Goal: Information Seeking & Learning: Find specific fact

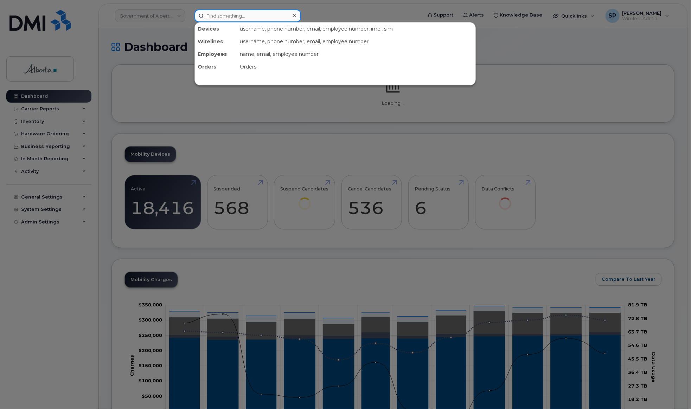
click at [234, 16] on input at bounding box center [247, 15] width 107 height 13
paste input "Catherine Mcquade"
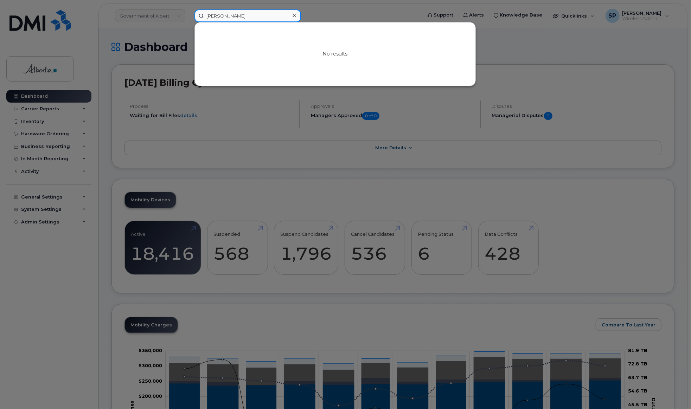
drag, startPoint x: 254, startPoint y: 17, endPoint x: 156, endPoint y: 17, distance: 97.4
click at [189, 17] on div "Catherine Mcquade No results" at bounding box center [306, 15] width 234 height 13
paste input "Mojtaba Ahmadizadeh"
drag, startPoint x: 260, startPoint y: 16, endPoint x: 171, endPoint y: 14, distance: 89.7
click at [189, 14] on div "Mojtaba Ahmadizadeh No results" at bounding box center [306, 15] width 234 height 13
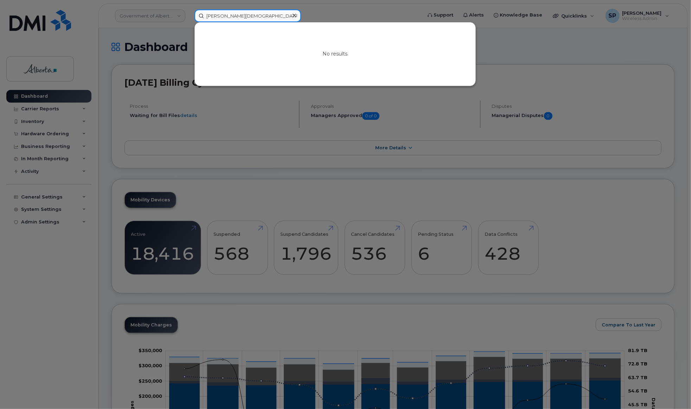
paste input "7803814745"
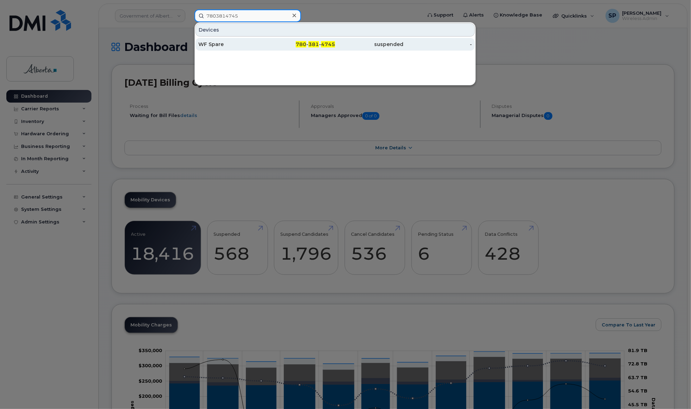
type input "7803814745"
click at [220, 43] on div "WF Spare" at bounding box center [232, 44] width 69 height 7
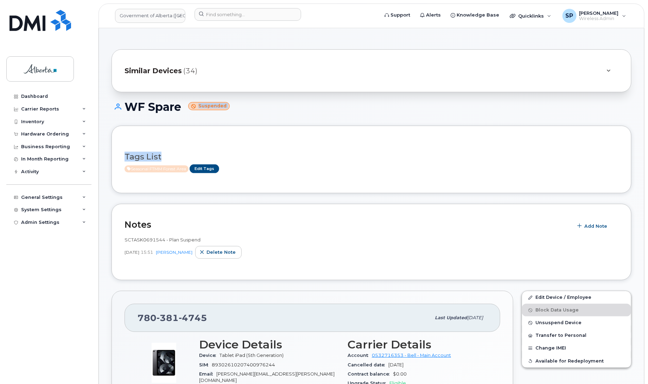
drag, startPoint x: 647, startPoint y: 108, endPoint x: 638, endPoint y: 155, distance: 48.7
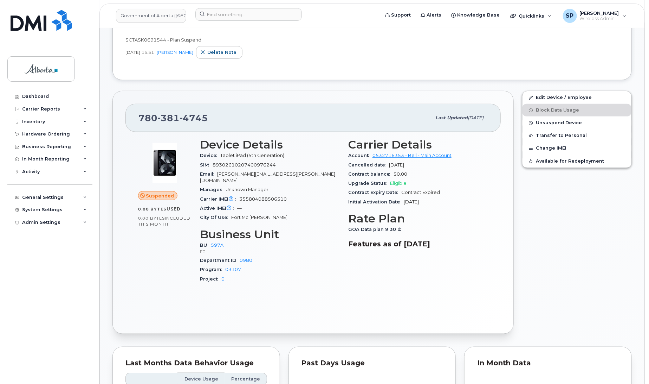
scroll to position [206, 0]
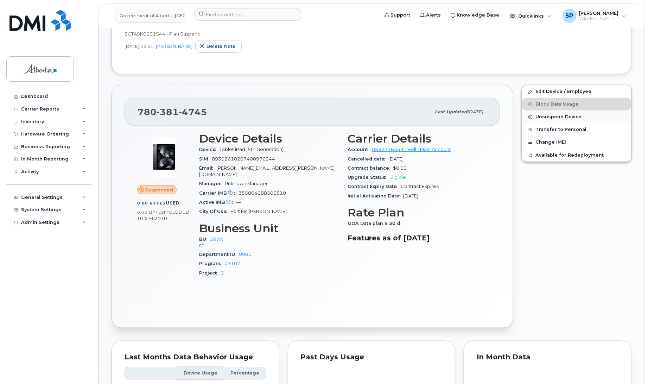
click at [567, 118] on span "Unsuspend Device" at bounding box center [558, 116] width 46 height 5
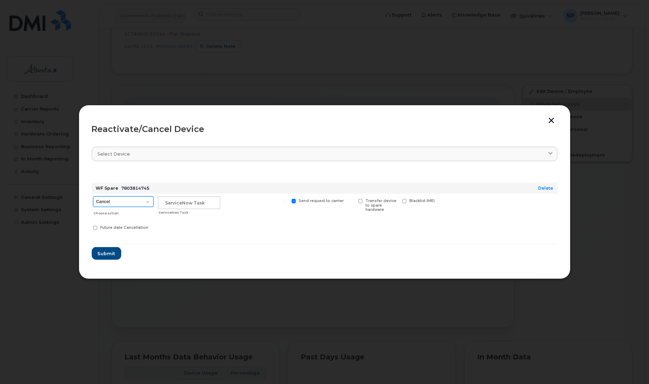
click at [128, 202] on select "Cancel Suspend - Extend Suspension Reactivate" at bounding box center [123, 201] width 60 height 11
select select "[object Object]"
click at [93, 196] on select "Cancel Suspend - Extend Suspension Reactivate" at bounding box center [123, 201] width 60 height 11
click at [183, 199] on input "text" at bounding box center [189, 202] width 62 height 13
click at [211, 202] on input "text" at bounding box center [189, 202] width 62 height 13
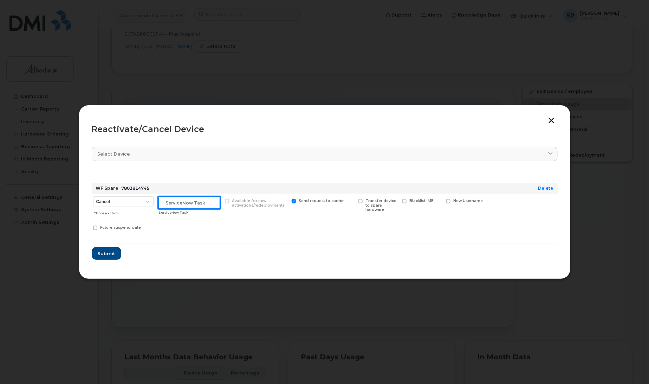
paste input "SCTASK0835278"
type input "SCTASK0835278 Repurpose"
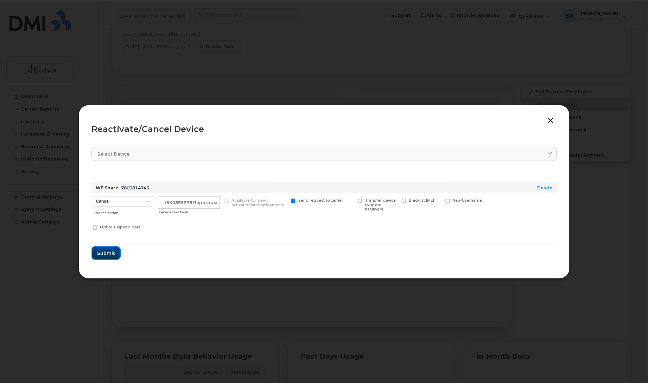
scroll to position [0, 0]
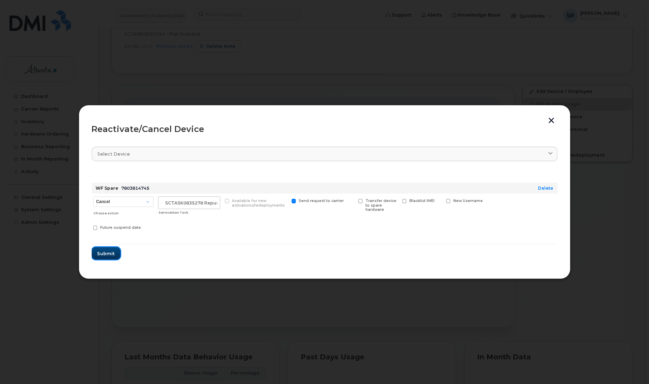
click at [104, 256] on span "Submit" at bounding box center [106, 253] width 18 height 7
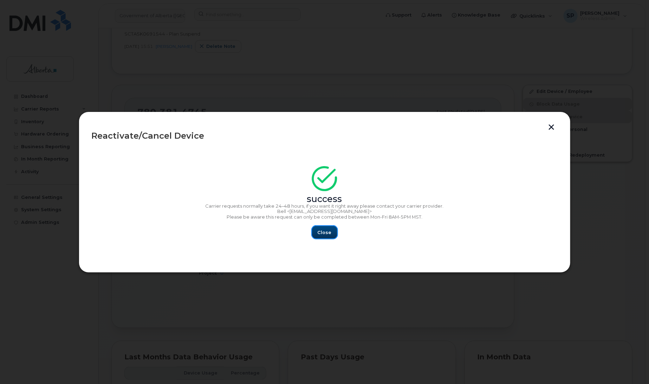
click at [332, 230] on button "Close" at bounding box center [324, 232] width 25 height 13
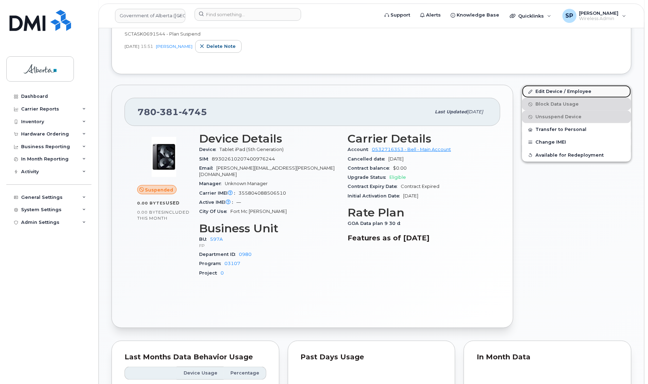
click at [552, 88] on link "Edit Device / Employee" at bounding box center [576, 91] width 109 height 13
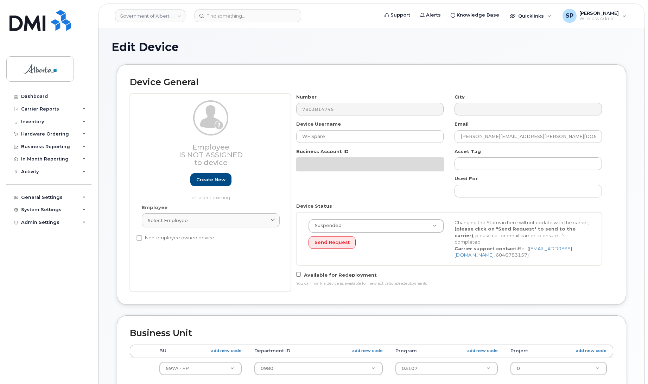
select select "4797726"
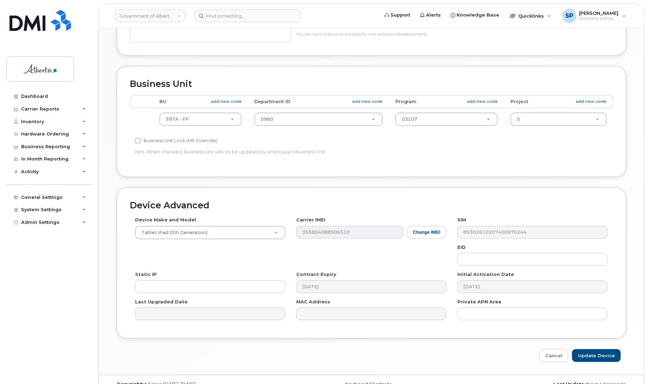
scroll to position [264, 0]
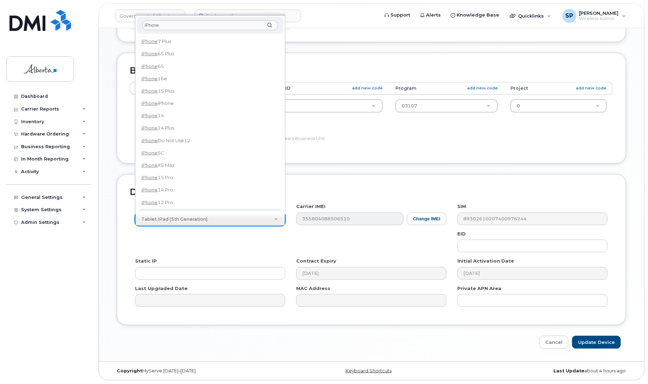
type input "iPhone"
select select "185"
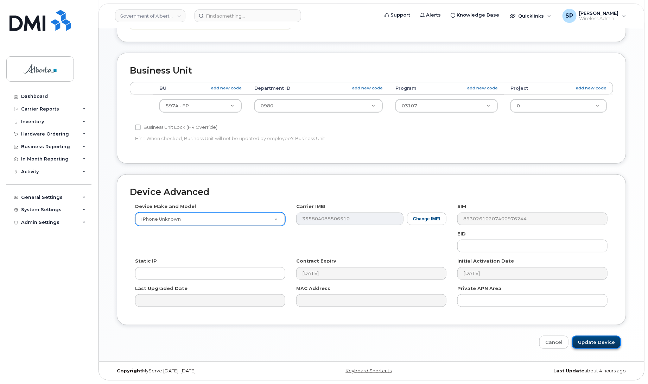
click at [594, 345] on input "Update Device" at bounding box center [596, 341] width 49 height 13
type input "Saving..."
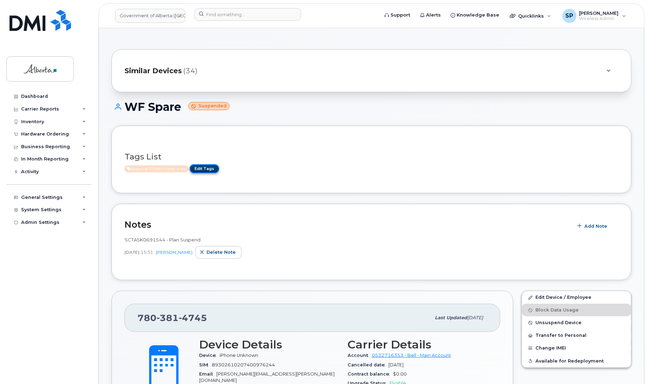
click at [203, 168] on link "Edit Tags" at bounding box center [205, 168] width 30 height 9
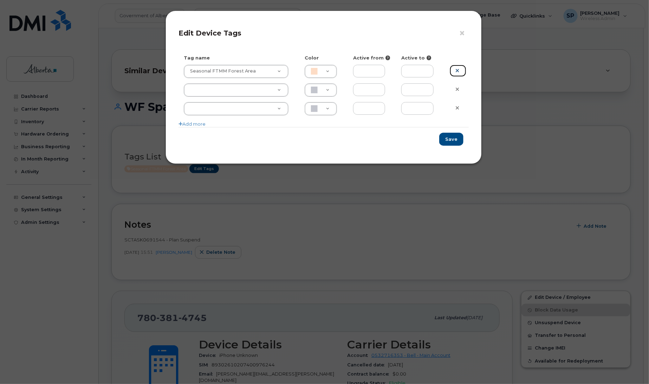
click at [462, 70] on link at bounding box center [458, 71] width 17 height 12
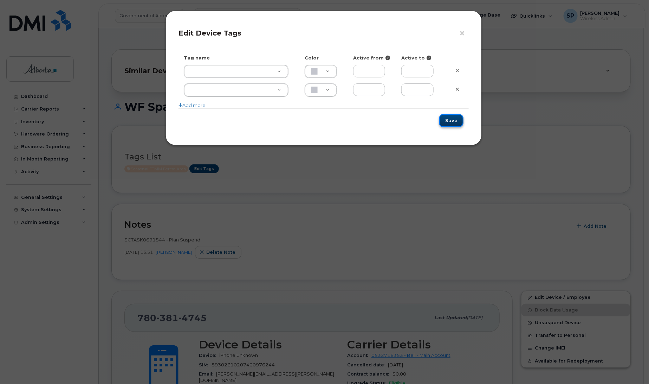
click at [454, 120] on button "Save" at bounding box center [451, 120] width 24 height 13
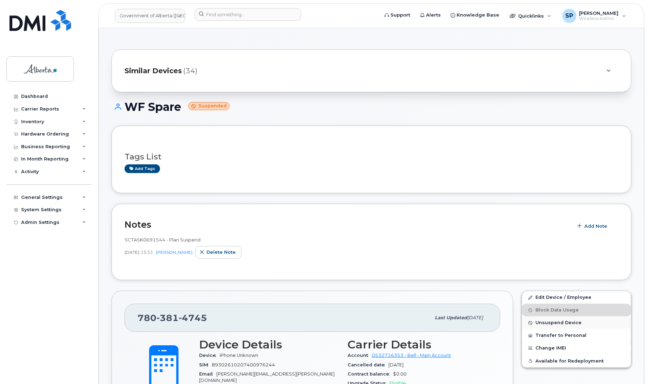
click at [556, 324] on span "Unsuspend Device" at bounding box center [558, 322] width 46 height 5
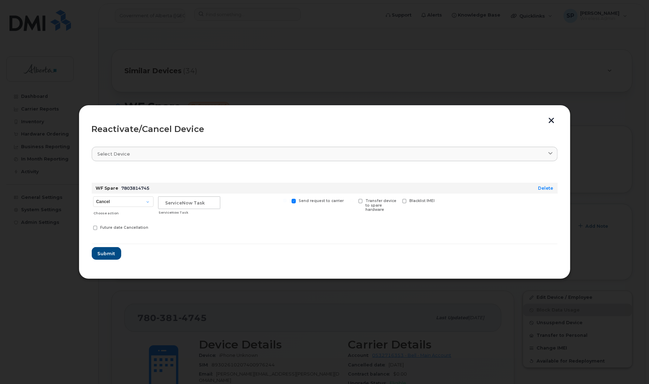
click at [552, 120] on button "button" at bounding box center [552, 120] width 11 height 7
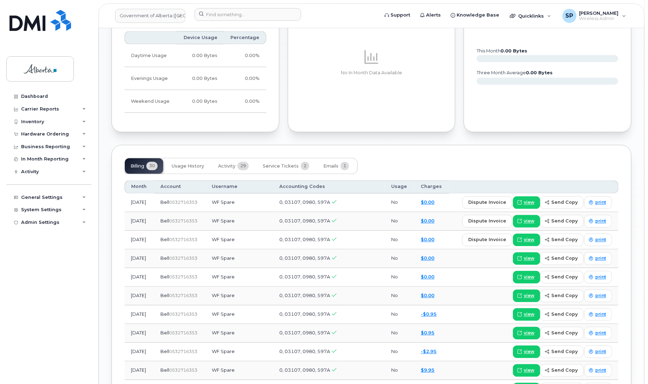
scroll to position [541, 0]
click at [338, 161] on button "Emails 1" at bounding box center [335, 165] width 37 height 15
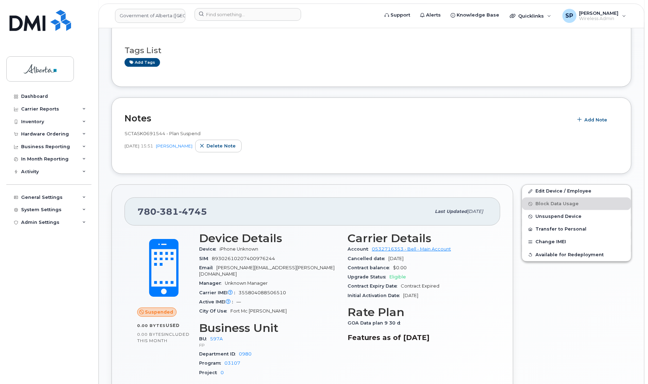
scroll to position [0, 0]
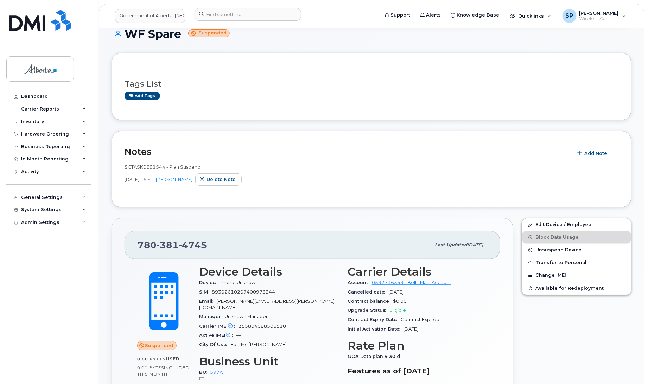
scroll to position [75, 0]
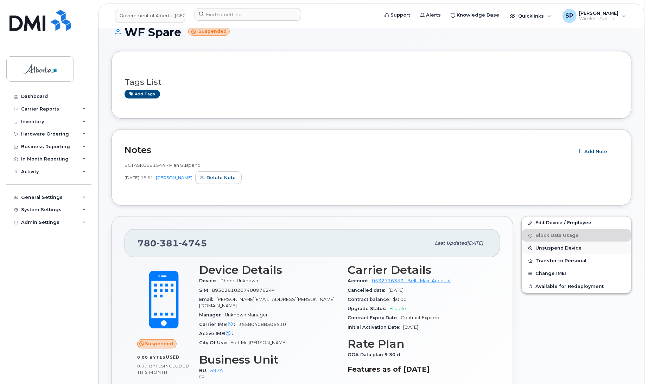
click at [569, 250] on span "Unsuspend Device" at bounding box center [558, 247] width 46 height 5
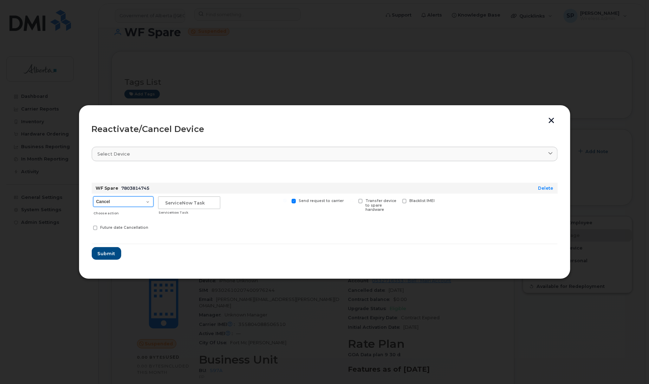
click at [108, 205] on select "Cancel Suspend - Extend Suspension Reactivate" at bounding box center [123, 201] width 60 height 11
select select "[object Object]"
click at [93, 196] on select "Cancel Suspend - Extend Suspension Reactivate" at bounding box center [123, 201] width 60 height 11
click at [188, 200] on input "text" at bounding box center [189, 202] width 62 height 13
paste input "SCTASK0835278"
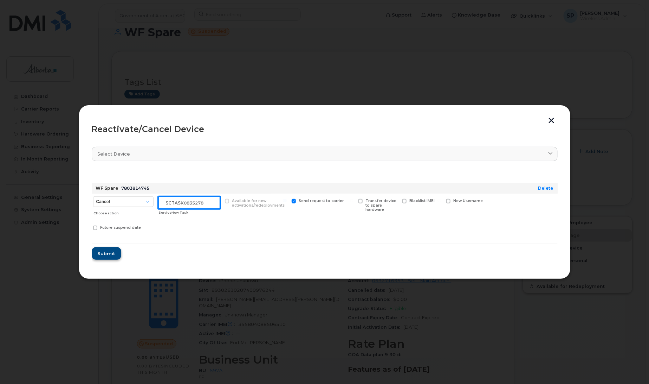
type input "SCTASK0835278"
click at [102, 255] on span "Submit" at bounding box center [106, 253] width 18 height 7
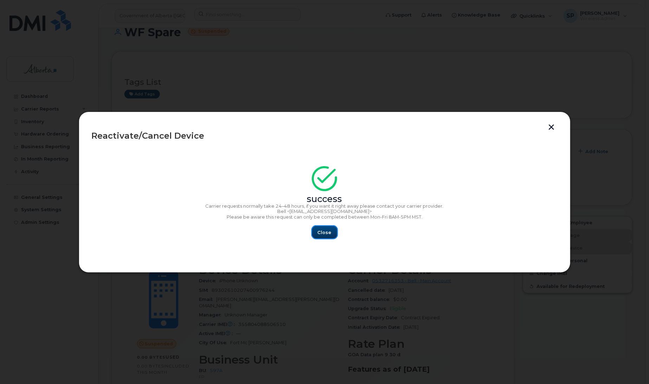
click at [323, 233] on span "Close" at bounding box center [325, 232] width 14 height 7
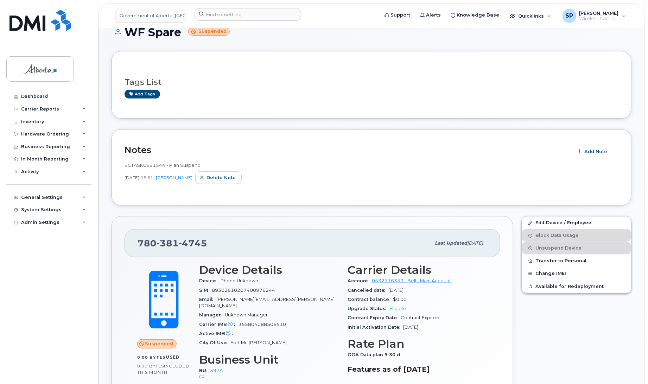
click at [600, 338] on div "Edit Device / Employee Block Data Usage Unsuspend Device Transfer to Personal C…" at bounding box center [576, 337] width 118 height 251
click at [557, 221] on link "Edit Device / Employee" at bounding box center [576, 222] width 109 height 13
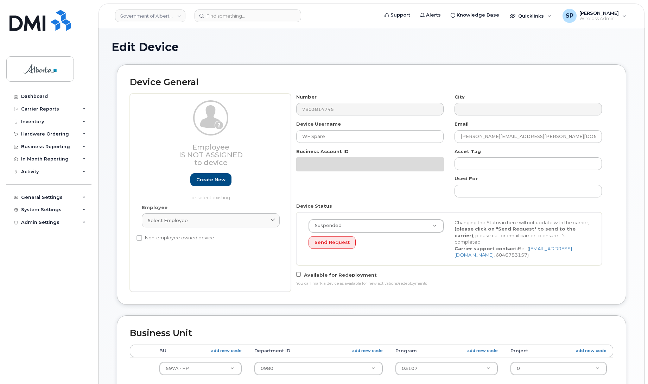
select select "4797726"
drag, startPoint x: 647, startPoint y: 105, endPoint x: 669, endPoint y: 199, distance: 96.7
click at [647, 199] on html "Government of Alberta (GOA) Support Alerts Knowledge Base Quicklinks Suspend / …" at bounding box center [324, 323] width 648 height 646
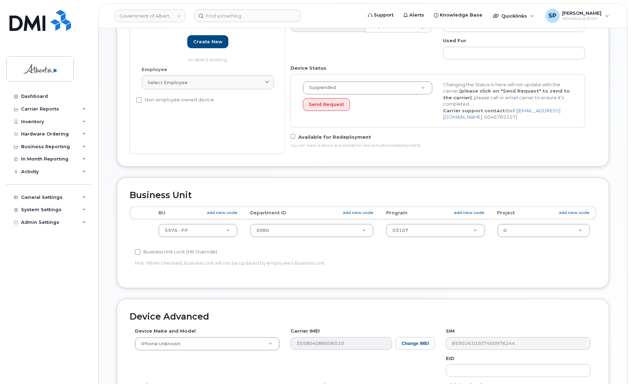
scroll to position [264, 0]
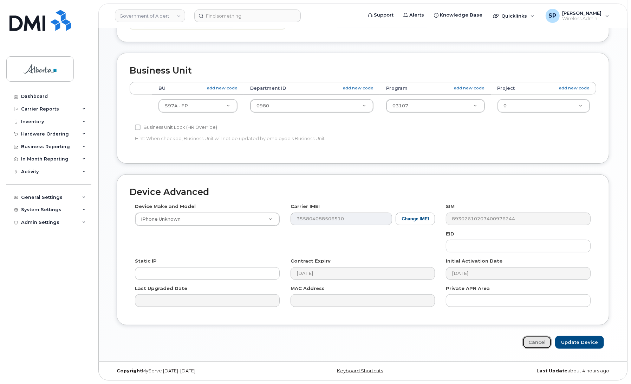
click at [537, 344] on link "Cancel" at bounding box center [537, 341] width 29 height 13
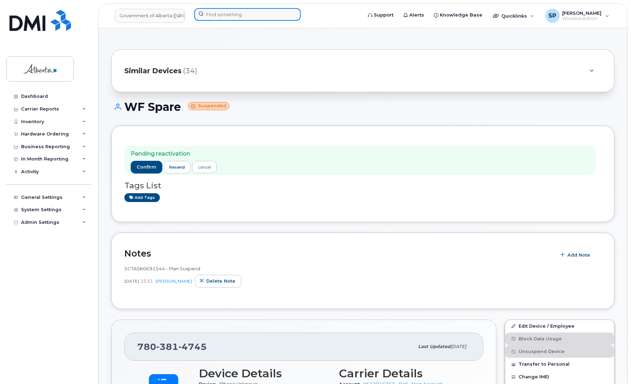
click at [269, 13] on input at bounding box center [247, 14] width 107 height 13
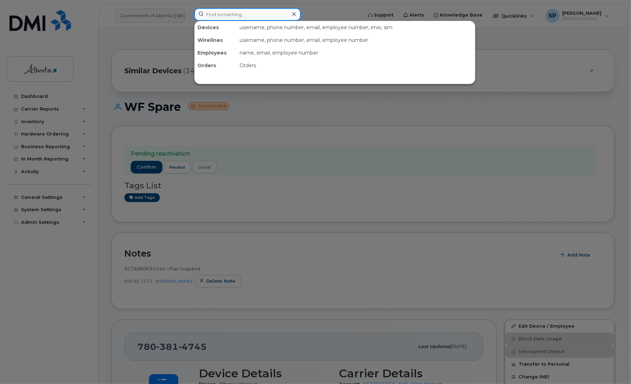
paste input "[PERSON_NAME]"
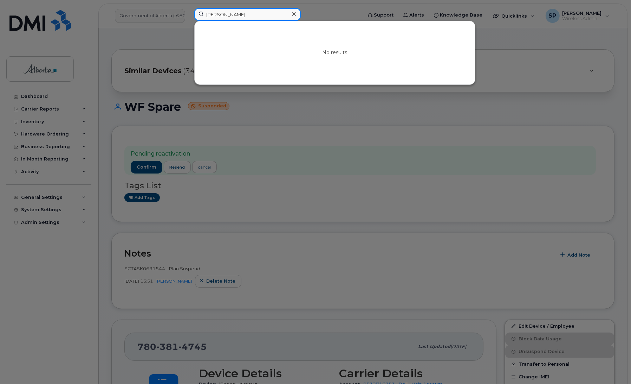
type input "Aimy Yuill"
click at [330, 10] on div at bounding box center [315, 192] width 631 height 384
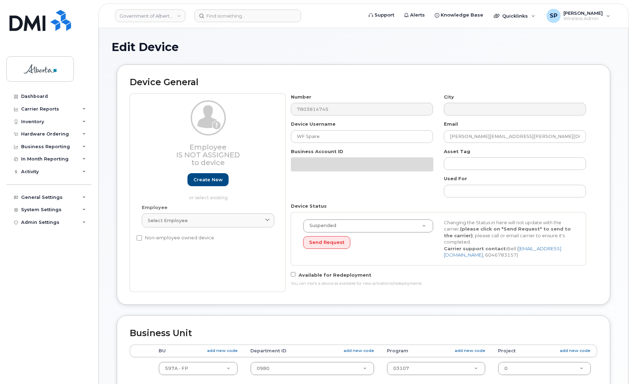
select select "4797726"
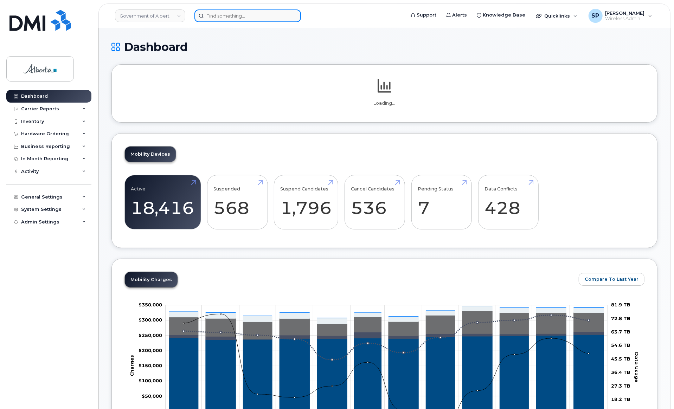
click at [265, 14] on input at bounding box center [247, 15] width 107 height 13
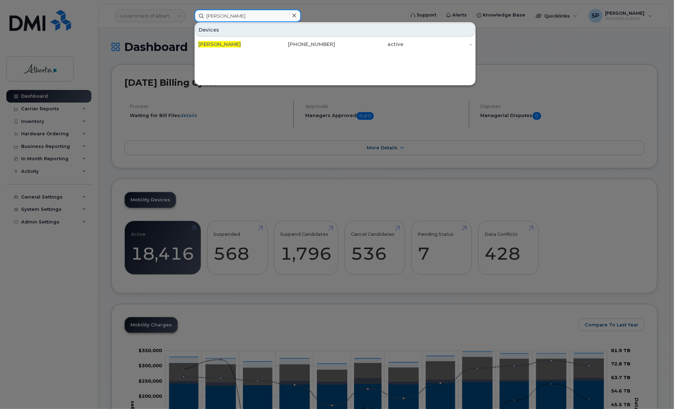
type input "Danny Carroll"
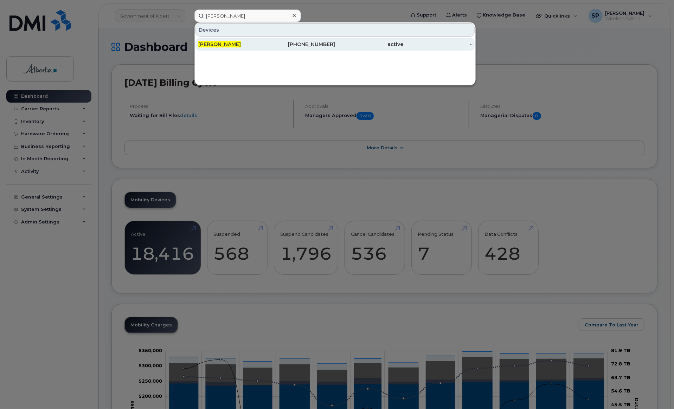
click at [227, 45] on span "[PERSON_NAME]" at bounding box center [219, 44] width 43 height 6
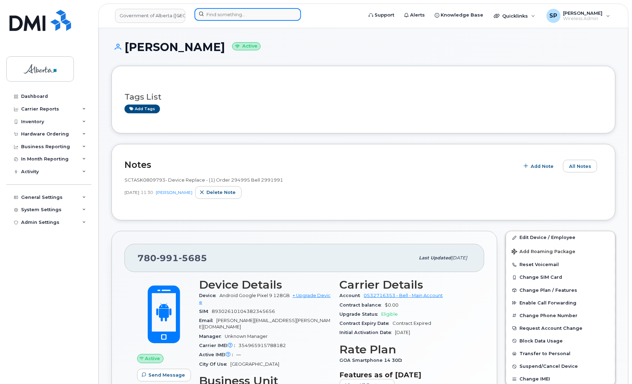
click at [252, 14] on input at bounding box center [247, 14] width 107 height 13
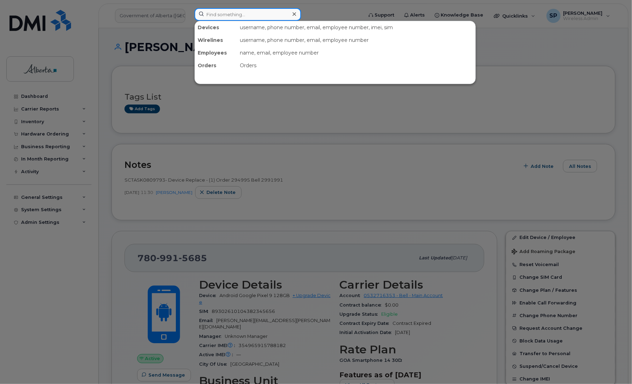
paste input "5875980874"
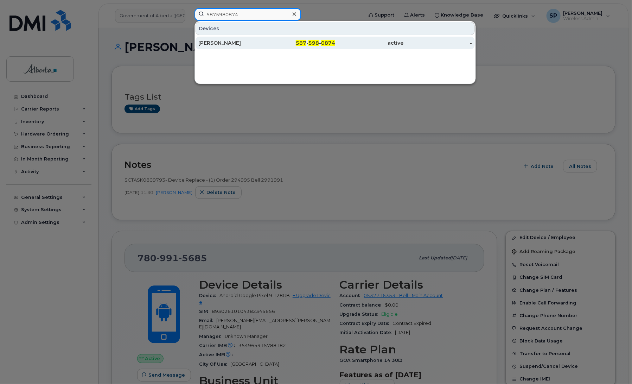
type input "5875980874"
click at [220, 45] on div "Dale Nally" at bounding box center [232, 42] width 69 height 7
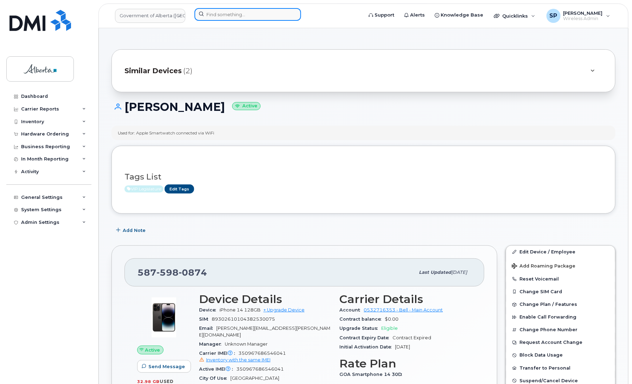
click at [219, 13] on input at bounding box center [247, 14] width 107 height 13
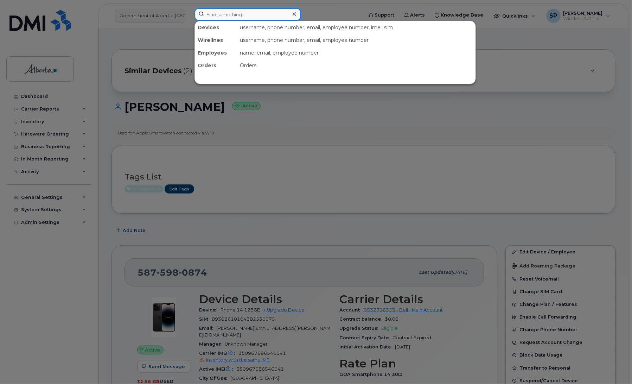
paste input "7802650237"
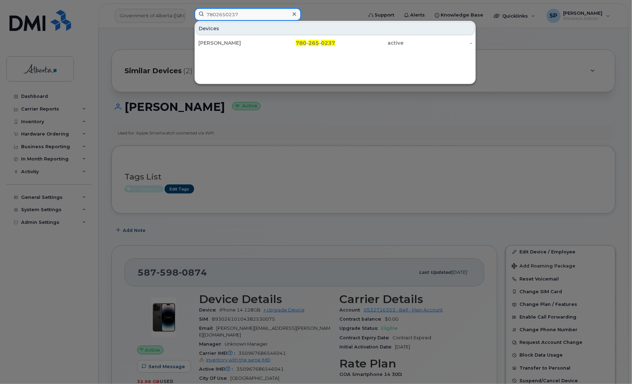
type input "7802650237"
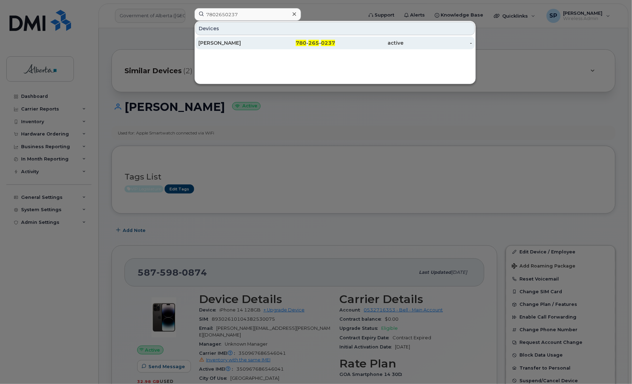
drag, startPoint x: 222, startPoint y: 33, endPoint x: 225, endPoint y: 44, distance: 12.0
click at [225, 44] on div "[PERSON_NAME]" at bounding box center [232, 42] width 69 height 7
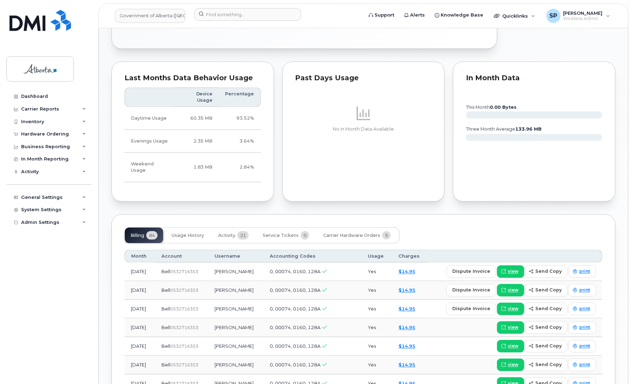
scroll to position [371, 0]
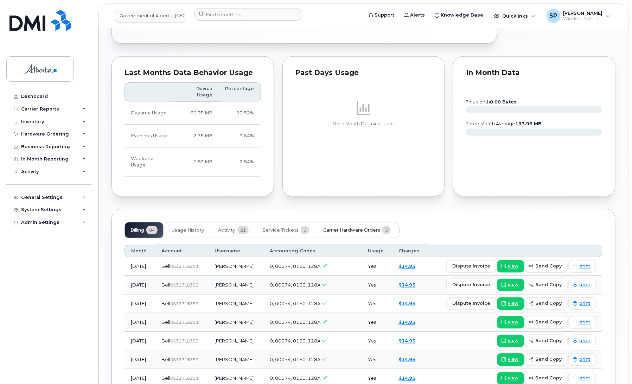
click at [338, 227] on span "Carrier Hardware Orders" at bounding box center [351, 230] width 57 height 6
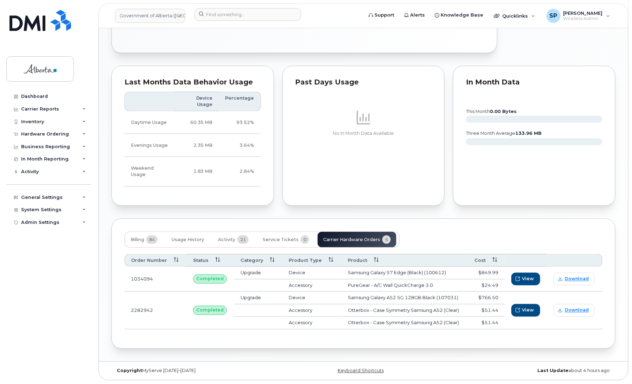
scroll to position [344, 0]
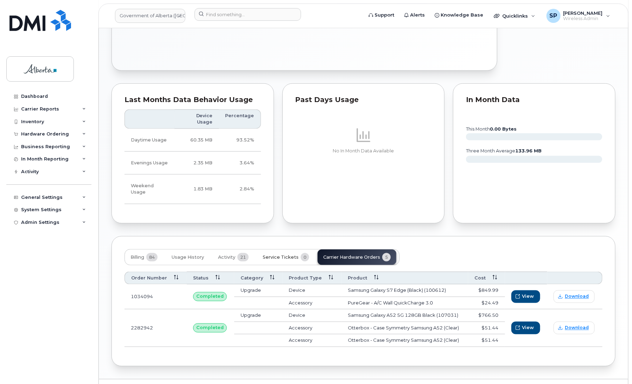
click at [284, 254] on span "Service Tickets" at bounding box center [281, 257] width 36 height 6
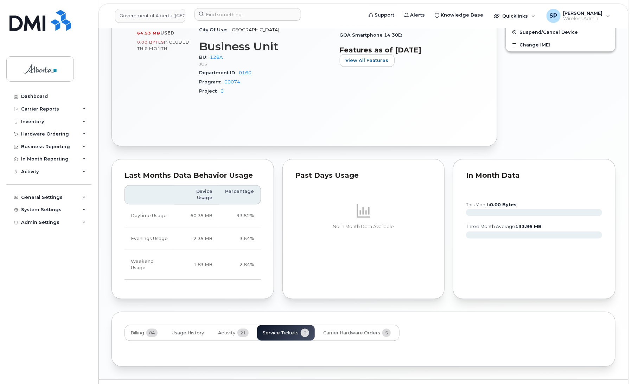
scroll to position [330, 0]
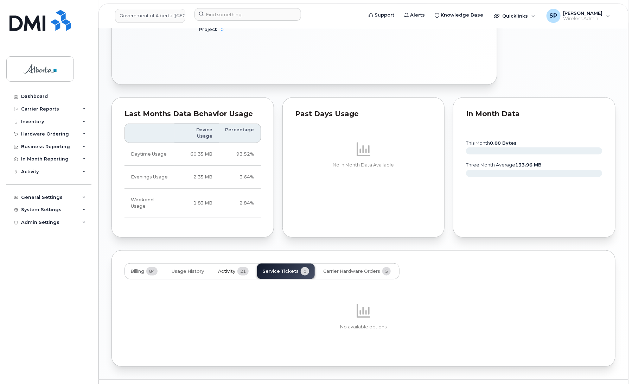
click at [227, 268] on span "Activity" at bounding box center [226, 271] width 17 height 6
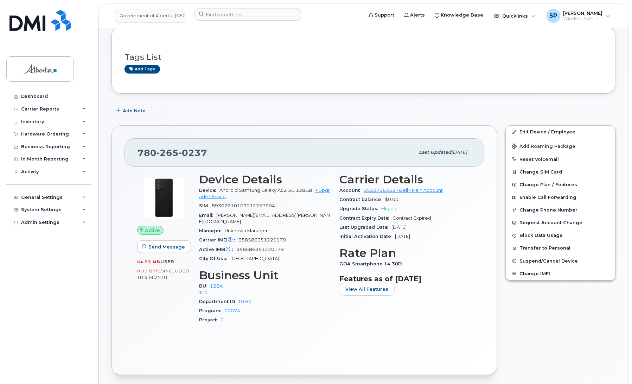
scroll to position [31, 0]
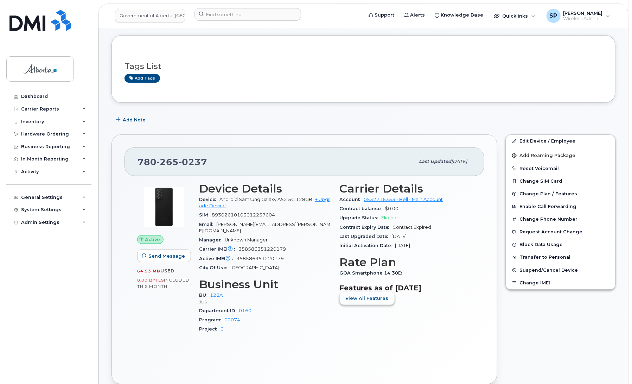
click at [350, 300] on span "View All Features" at bounding box center [367, 298] width 43 height 7
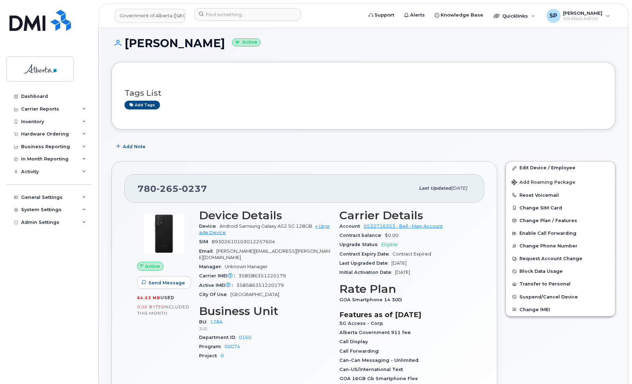
scroll to position [0, 0]
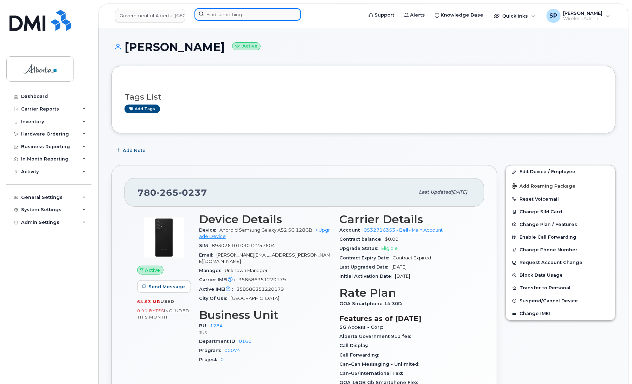
click at [225, 14] on input at bounding box center [247, 14] width 107 height 13
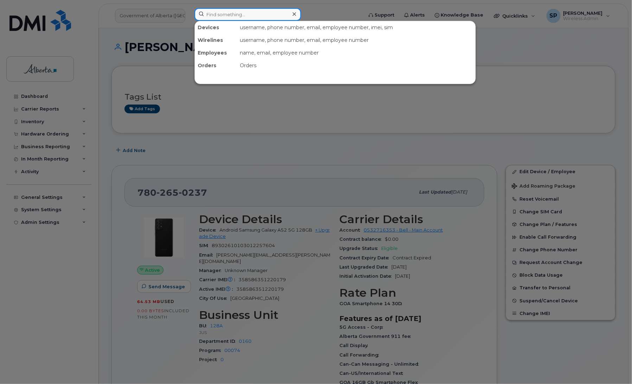
paste input "7802334053"
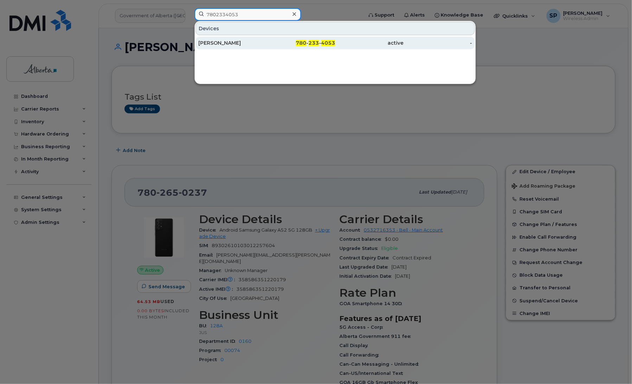
type input "7802334053"
click at [229, 42] on div "Patrick Rokosh" at bounding box center [232, 42] width 69 height 7
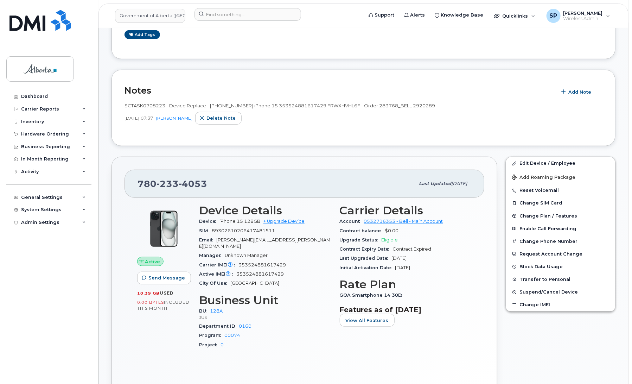
scroll to position [136, 0]
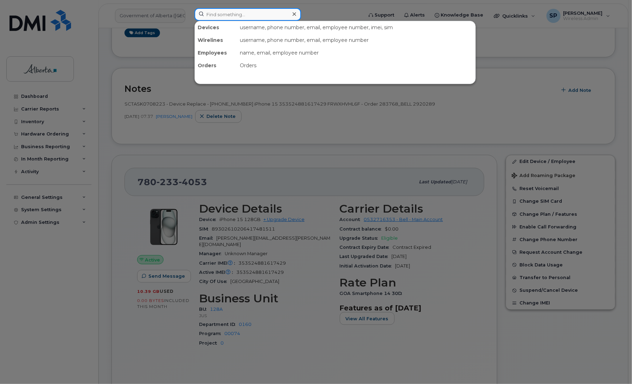
click at [238, 12] on input at bounding box center [247, 14] width 107 height 13
paste input "7802382473"
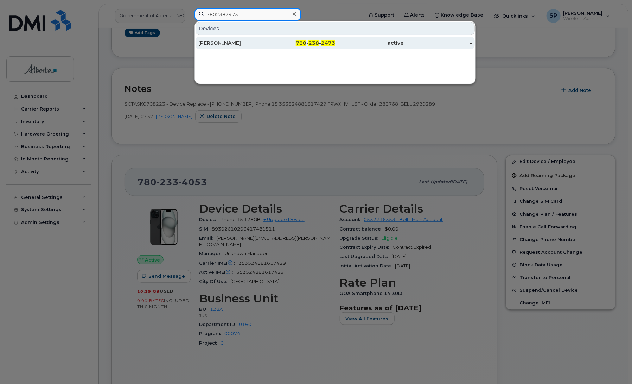
type input "7802382473"
click at [222, 44] on div "[PERSON_NAME]" at bounding box center [232, 42] width 69 height 7
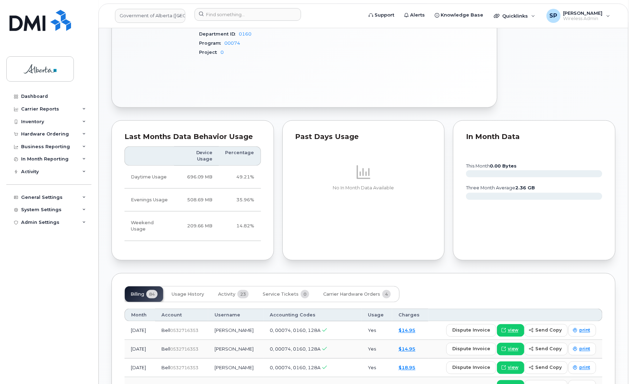
scroll to position [310, 0]
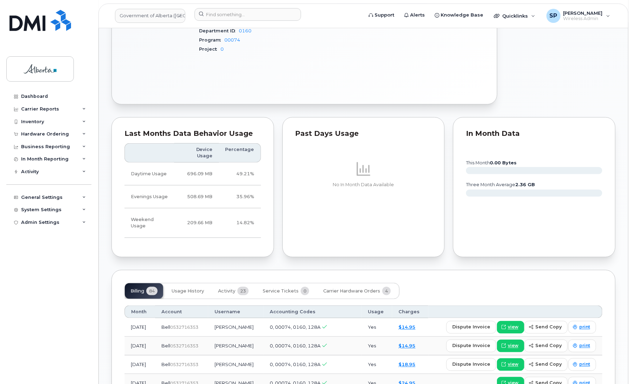
drag, startPoint x: 631, startPoint y: 220, endPoint x: 634, endPoint y: 204, distance: 16.0
click at [631, 204] on html "Government of Alberta (GOA) Support Alerts Knowledge Base Quicklinks Suspend / …" at bounding box center [316, 289] width 632 height 1198
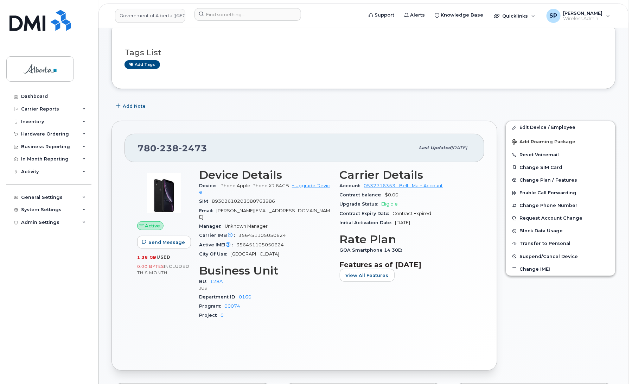
scroll to position [40, 0]
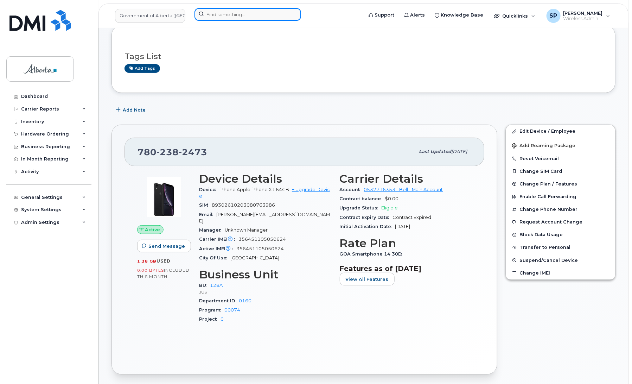
click at [237, 13] on input at bounding box center [247, 14] width 107 height 13
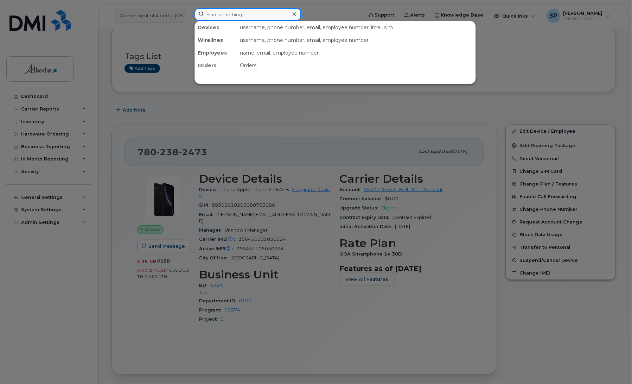
paste input "7802641544"
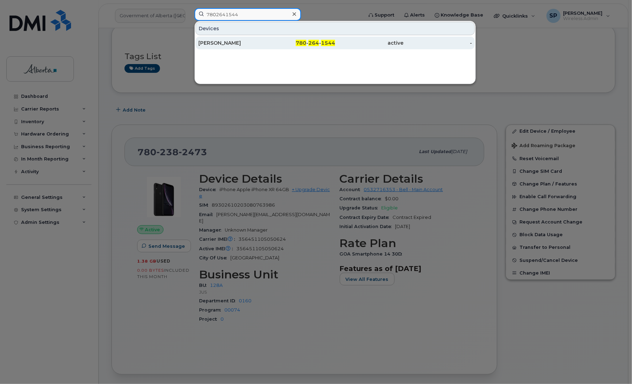
type input "7802641544"
click at [219, 43] on div "Tracey Snow" at bounding box center [232, 42] width 69 height 7
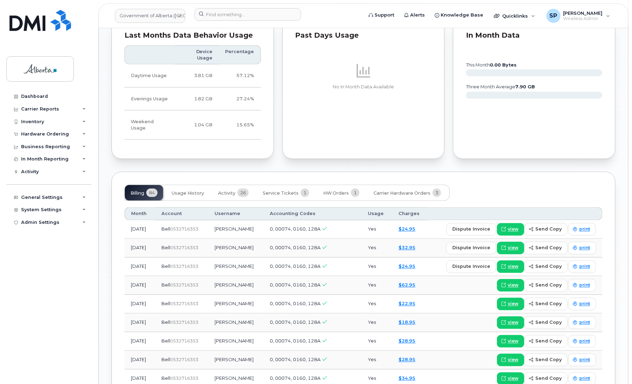
scroll to position [409, 0]
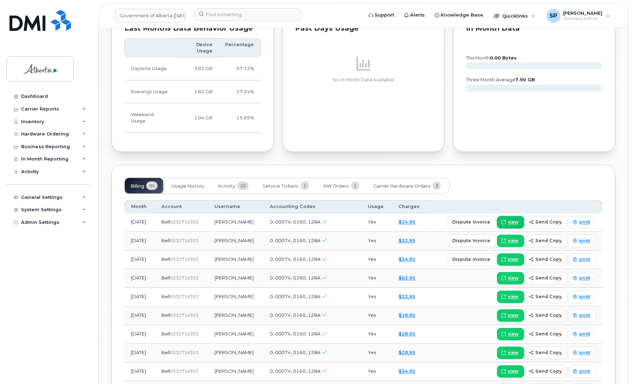
click at [515, 219] on span "view" at bounding box center [513, 222] width 11 height 6
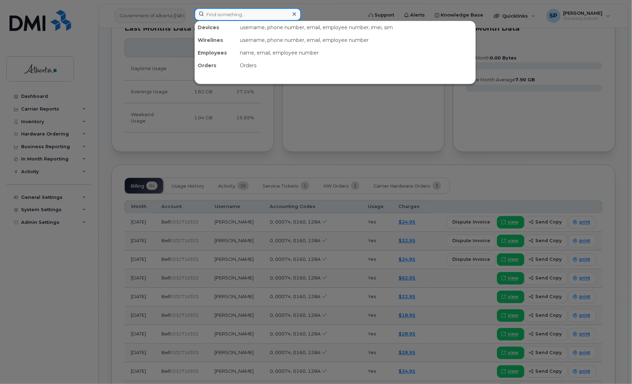
click at [240, 13] on input at bounding box center [247, 14] width 107 height 13
paste input "5877840241"
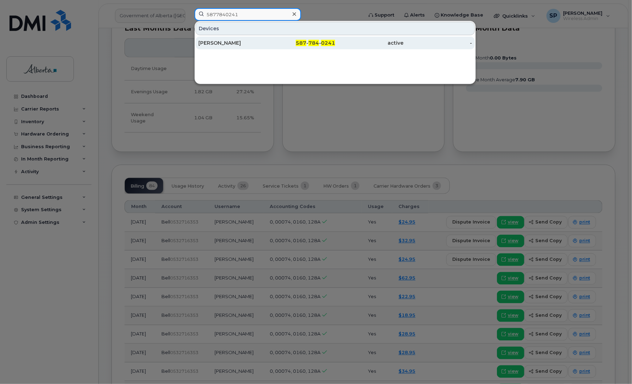
type input "5877840241"
click at [216, 43] on div "[PERSON_NAME]" at bounding box center [232, 42] width 69 height 7
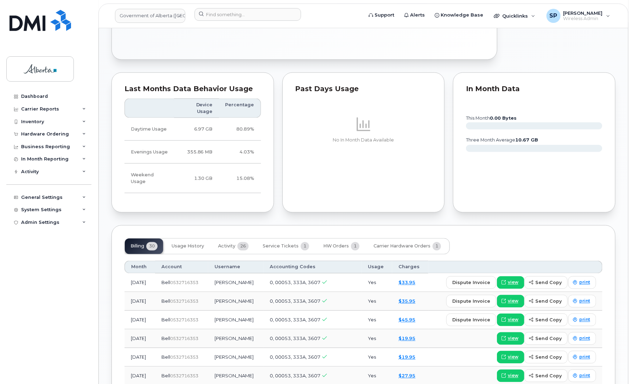
scroll to position [449, 0]
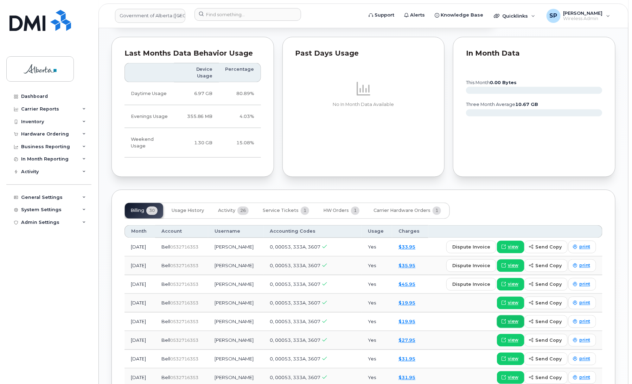
click at [509, 318] on span "view" at bounding box center [513, 321] width 11 height 6
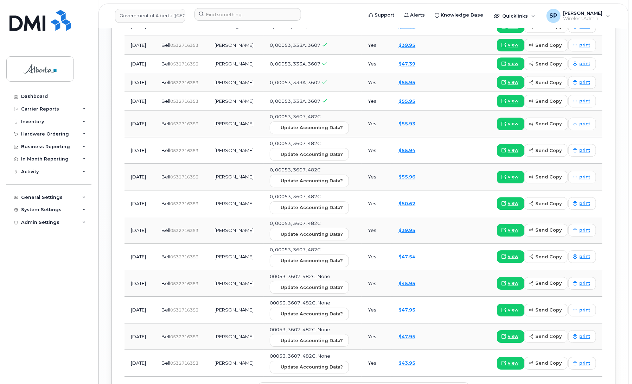
scroll to position [906, 0]
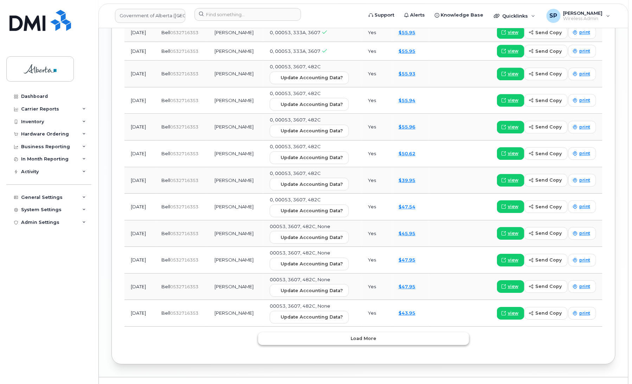
click at [366, 335] on span "Load more" at bounding box center [364, 338] width 26 height 7
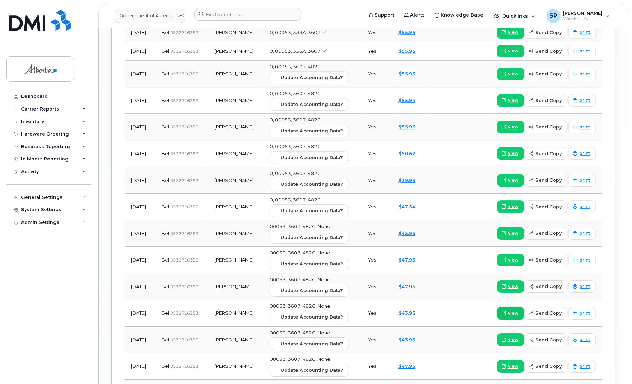
click at [509, 310] on span "view" at bounding box center [513, 313] width 11 height 6
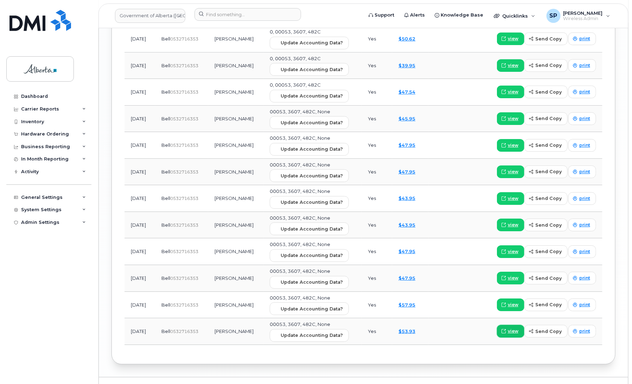
click at [509, 325] on link "view" at bounding box center [510, 331] width 27 height 13
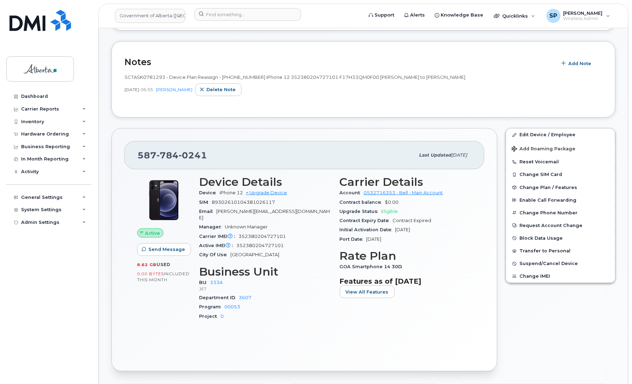
scroll to position [143, 0]
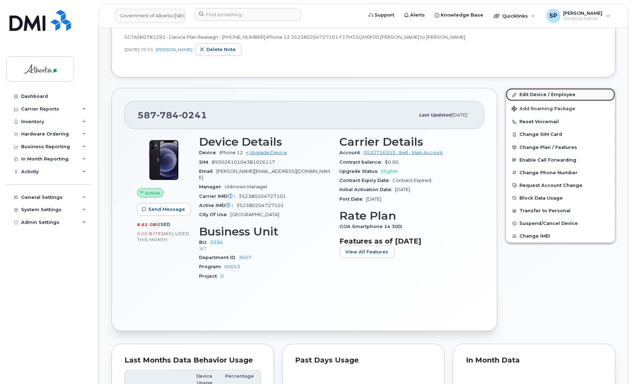
click at [533, 95] on link "Edit Device / Employee" at bounding box center [560, 94] width 109 height 13
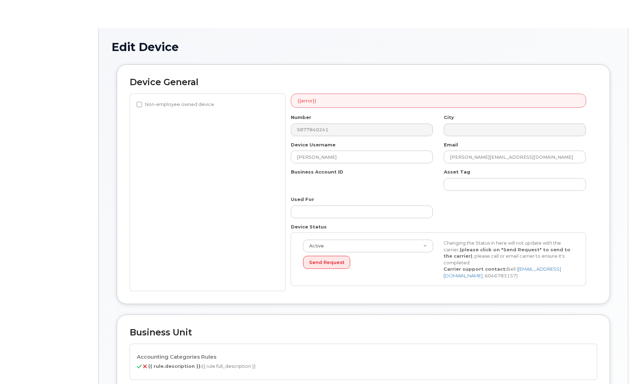
select select "4206363"
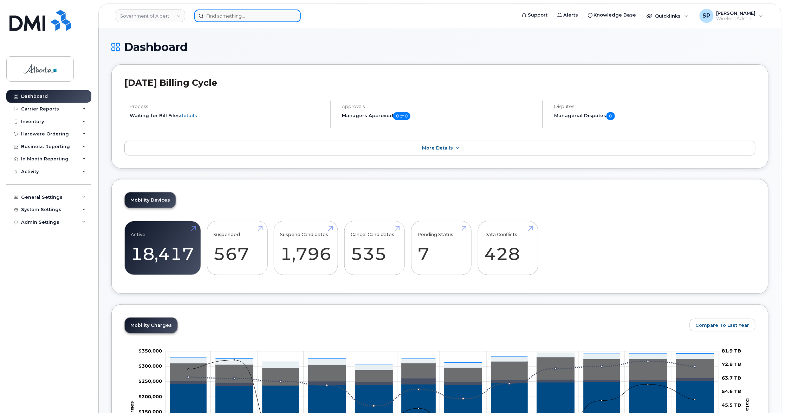
click at [265, 16] on input at bounding box center [247, 15] width 107 height 13
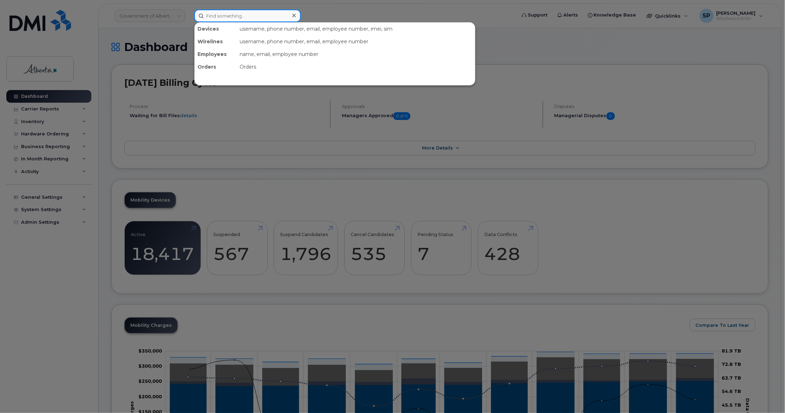
paste input "5877840241"
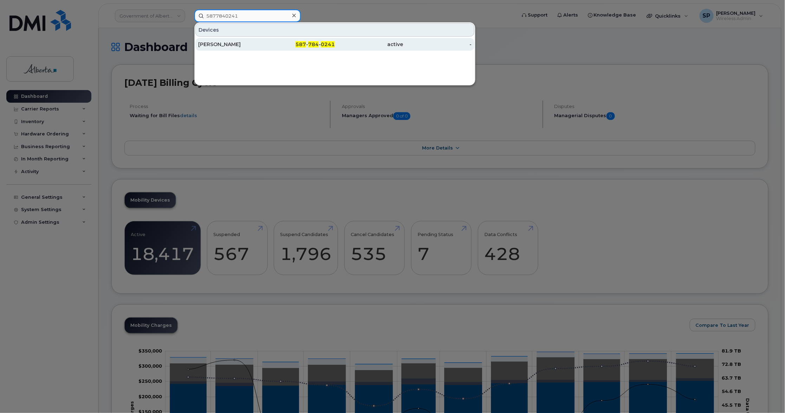
type input "5877840241"
click at [217, 45] on div "[PERSON_NAME]" at bounding box center [232, 44] width 69 height 7
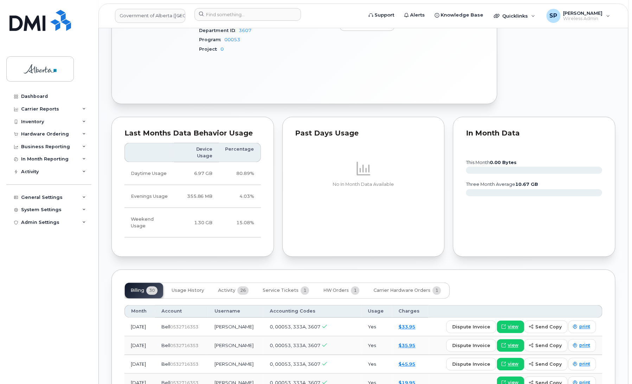
scroll to position [380, 0]
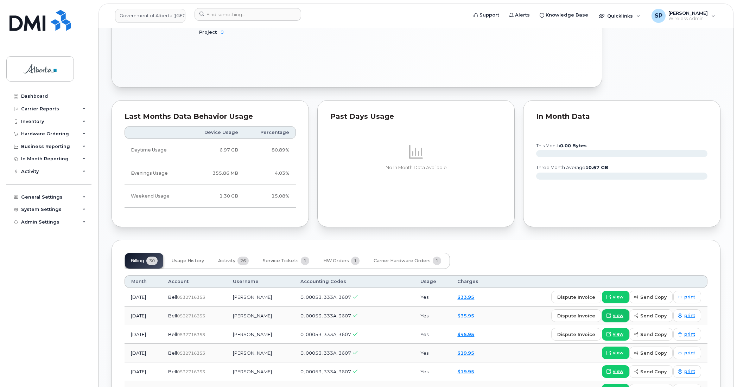
click at [615, 317] on span "view" at bounding box center [617, 316] width 11 height 6
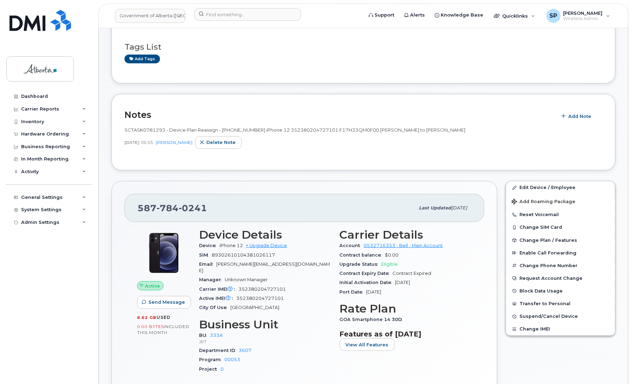
scroll to position [32, 0]
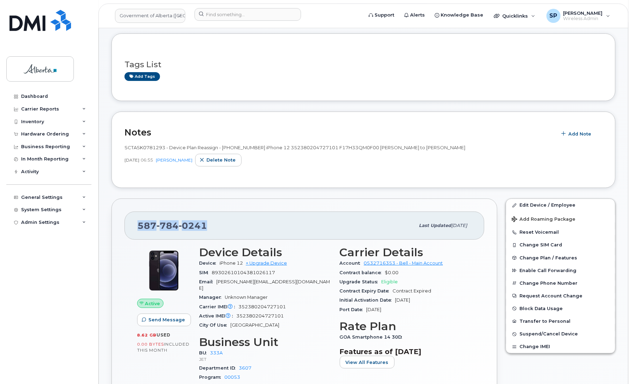
drag, startPoint x: 205, startPoint y: 228, endPoint x: 136, endPoint y: 231, distance: 69.3
click at [136, 231] on div "[PHONE_NUMBER] Last updated [DATE]" at bounding box center [304, 225] width 360 height 28
copy span "[PHONE_NUMBER]"
click at [37, 121] on div "Inventory" at bounding box center [32, 122] width 23 height 6
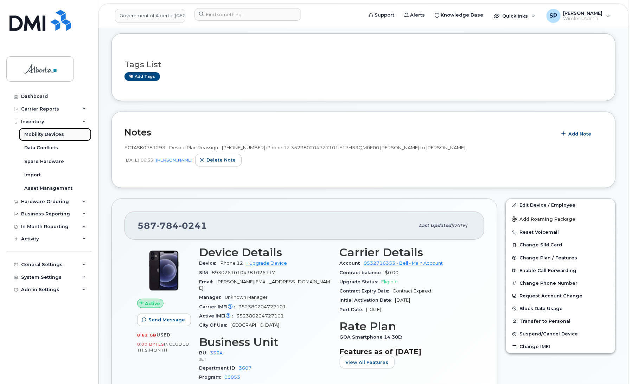
click at [50, 134] on div "Mobility Devices" at bounding box center [44, 134] width 40 height 6
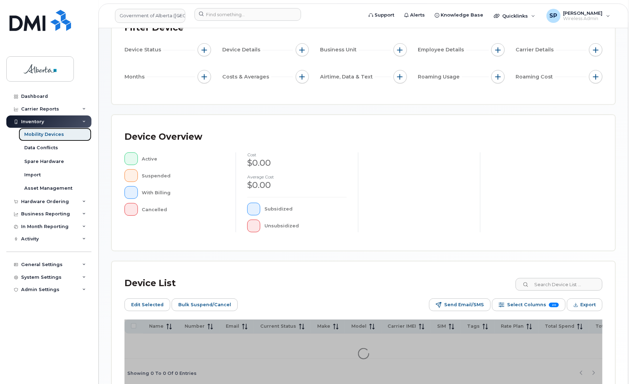
scroll to position [80, 0]
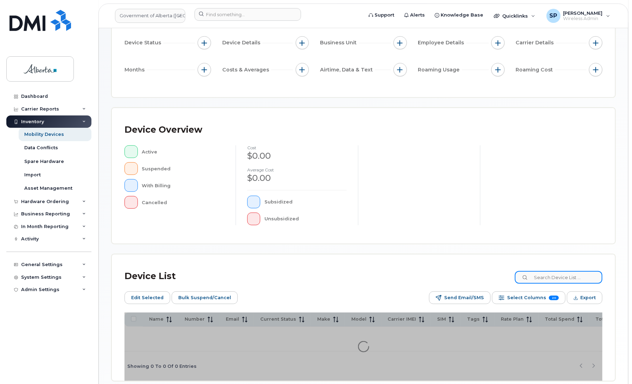
click at [558, 273] on input at bounding box center [559, 277] width 88 height 13
paste input "5877840241"
type input "5877840241"
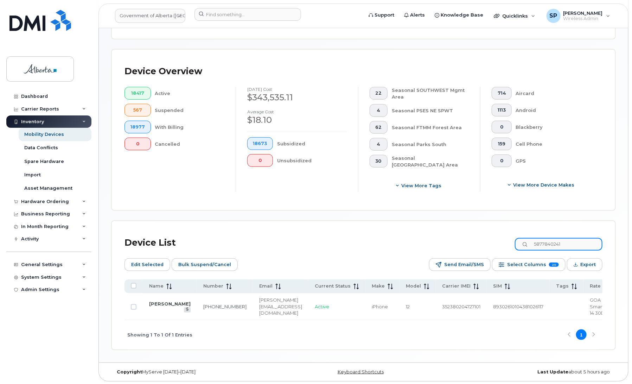
scroll to position [160, 0]
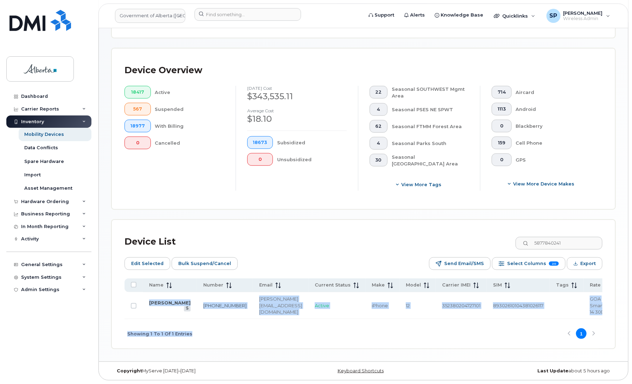
drag, startPoint x: 199, startPoint y: 319, endPoint x: 270, endPoint y: 317, distance: 70.7
click at [270, 317] on div "Name Number Email Current Status Make Model Carrier IMEI SIM Tags Rate Plan Tot…" at bounding box center [363, 313] width 478 height 70
click at [260, 320] on div "Showing 1 To 1 Of 1 Entries 1" at bounding box center [363, 333] width 478 height 29
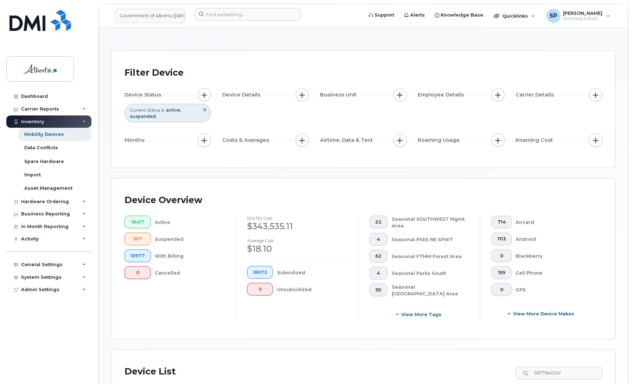
scroll to position [20, 0]
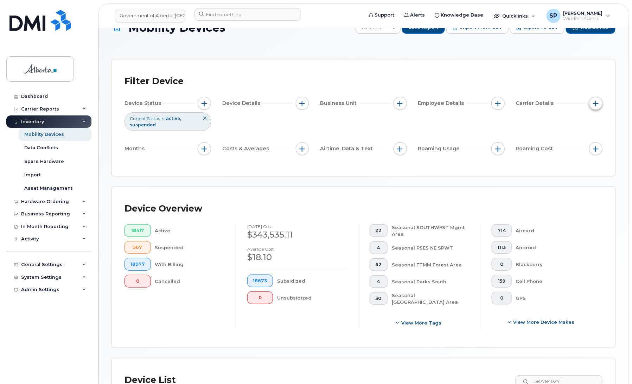
click at [595, 102] on span "button" at bounding box center [596, 104] width 6 height 6
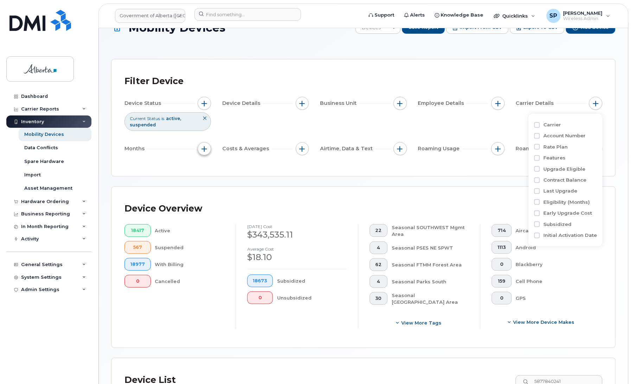
click at [207, 148] on button "button" at bounding box center [204, 148] width 13 height 13
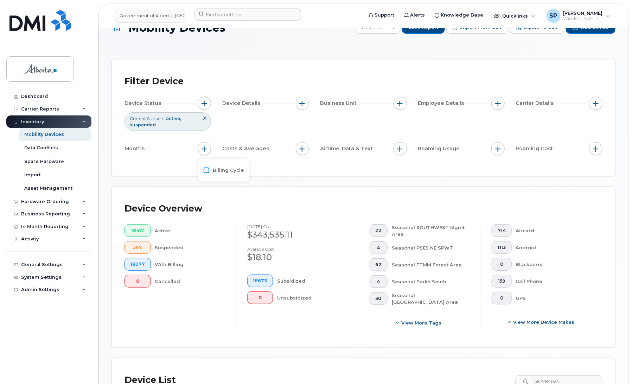
click at [205, 171] on input "Billing Cycle" at bounding box center [207, 170] width 6 height 6
checkbox input "true"
click at [236, 201] on icon at bounding box center [237, 199] width 6 height 6
click at [233, 264] on span "June 2025" at bounding box center [226, 266] width 15 height 7
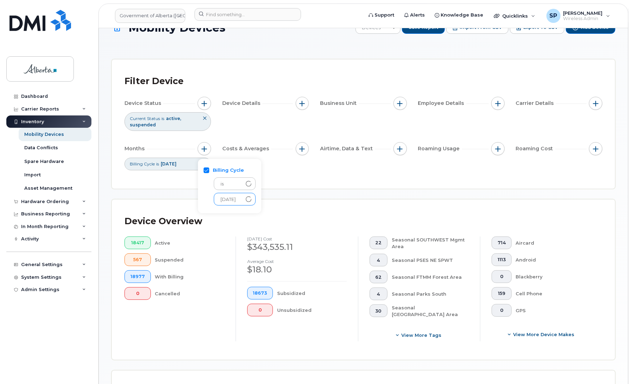
click at [251, 199] on icon at bounding box center [249, 199] width 6 height 6
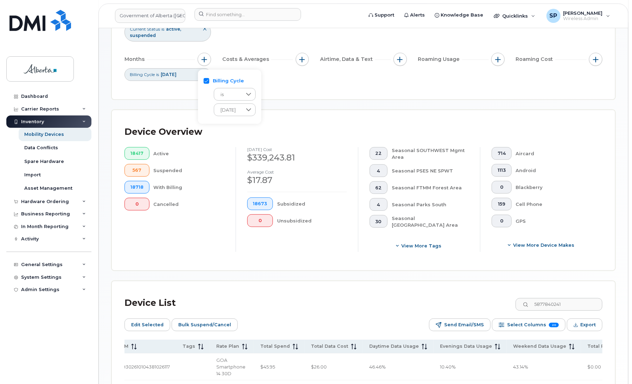
scroll to position [103, 0]
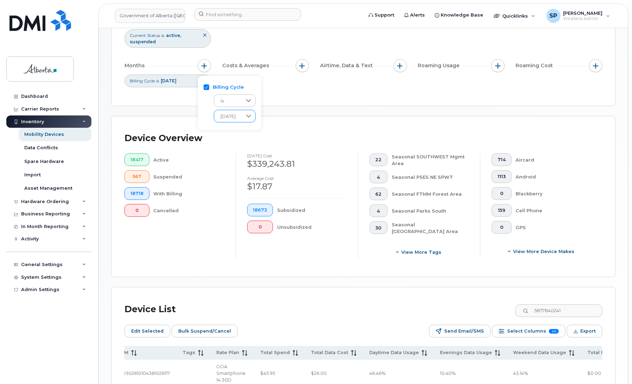
click at [251, 117] on icon at bounding box center [249, 116] width 6 height 6
click at [266, 129] on div "Device Overview" at bounding box center [363, 138] width 478 height 18
click at [203, 66] on span "button" at bounding box center [204, 66] width 6 height 6
click at [251, 117] on icon at bounding box center [249, 116] width 6 height 6
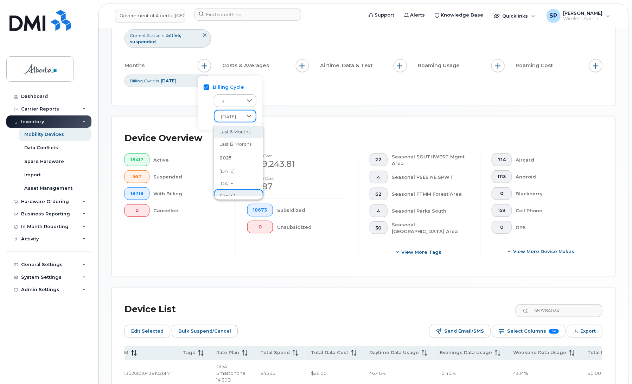
click at [250, 130] on span "Last 6 months" at bounding box center [234, 131] width 31 height 7
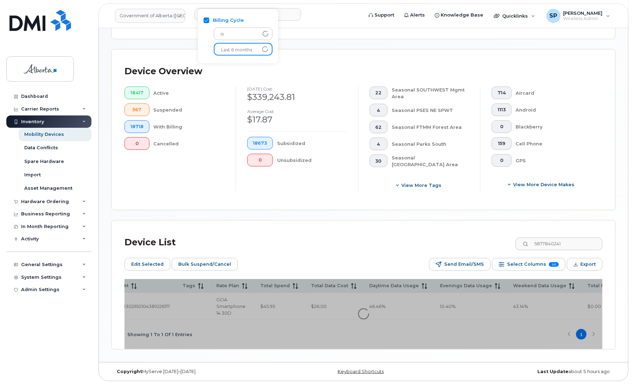
scroll to position [172, 0]
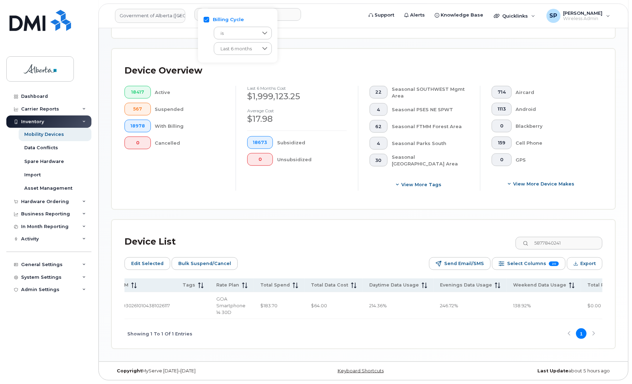
click at [50, 316] on div "Dashboard Carrier Reports Monthly Billing Data Daily Data Pooling Data Behavior…" at bounding box center [49, 231] width 87 height 283
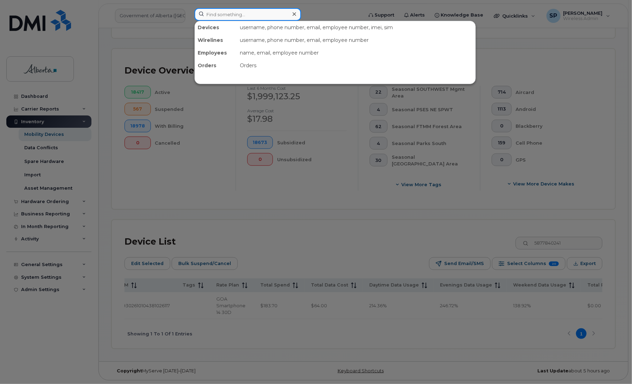
click at [238, 11] on input at bounding box center [247, 14] width 107 height 13
paste input "5877840241"
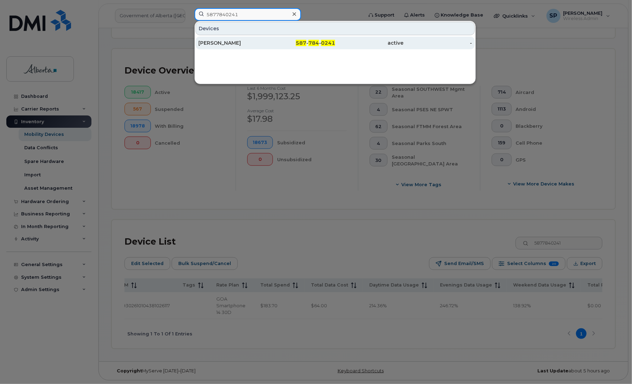
type input "5877840241"
click at [214, 43] on div "[PERSON_NAME]" at bounding box center [232, 42] width 69 height 7
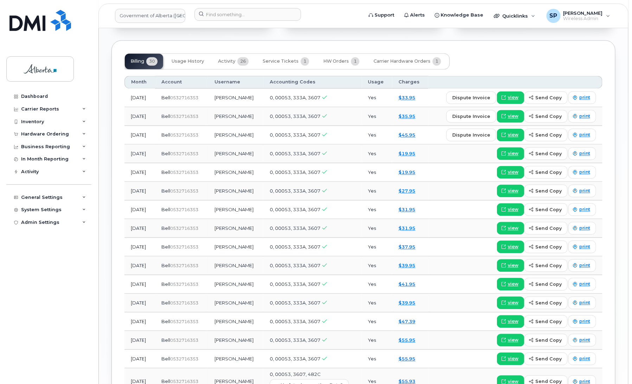
scroll to position [603, 0]
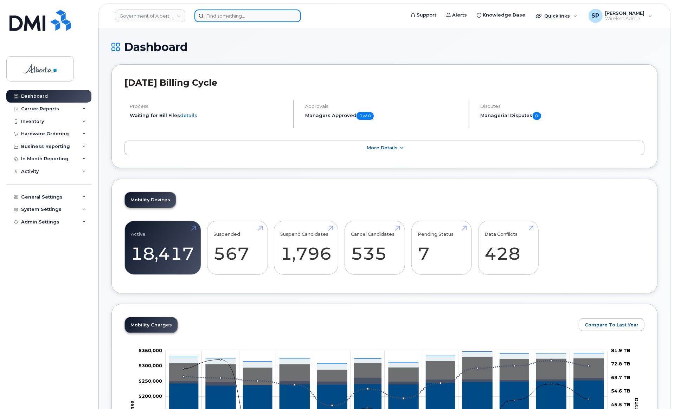
click at [226, 15] on input at bounding box center [247, 15] width 107 height 13
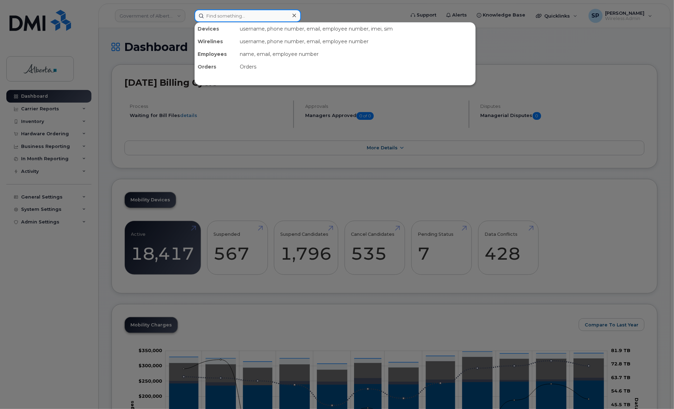
paste input "43% was on the weekend in June, and 10% at night"
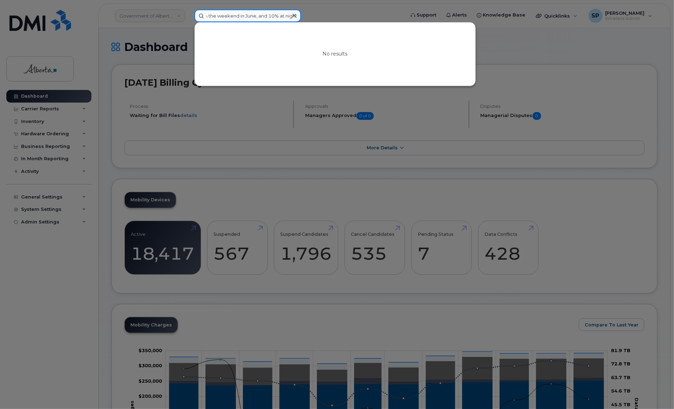
type input "43% was on the weekend in June, and 10% at night"
drag, startPoint x: 296, startPoint y: 13, endPoint x: 172, endPoint y: 30, distance: 125.3
click at [189, 22] on div "43% was on the weekend in June, and 10% at night No results" at bounding box center [297, 15] width 217 height 13
click at [207, 12] on input "43% was on the weekend in June, and 10% at night" at bounding box center [247, 15] width 107 height 13
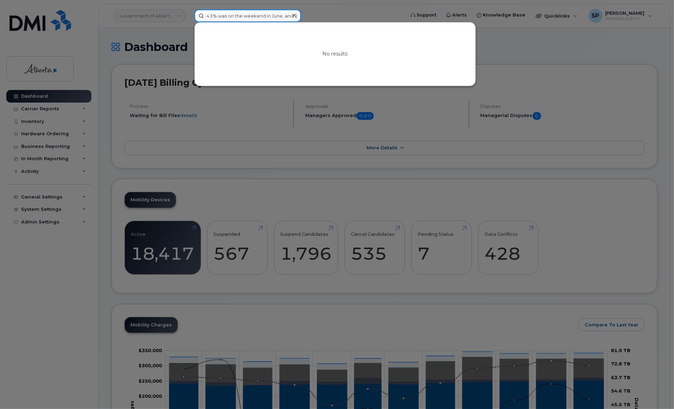
scroll to position [0, 27]
drag, startPoint x: 207, startPoint y: 13, endPoint x: 383, endPoint y: -5, distance: 176.4
click at [255, 18] on input at bounding box center [247, 15] width 107 height 13
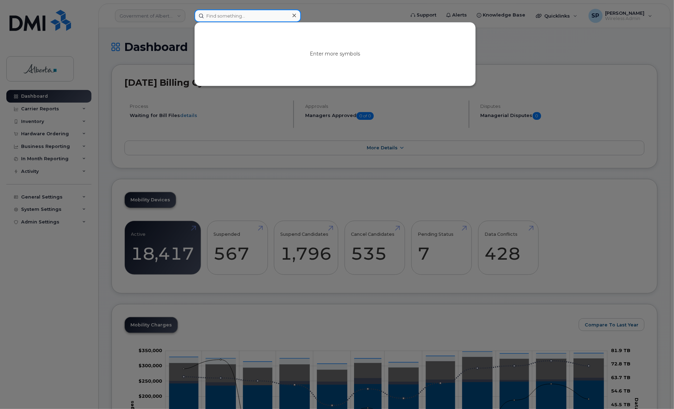
paste input "5877840241"
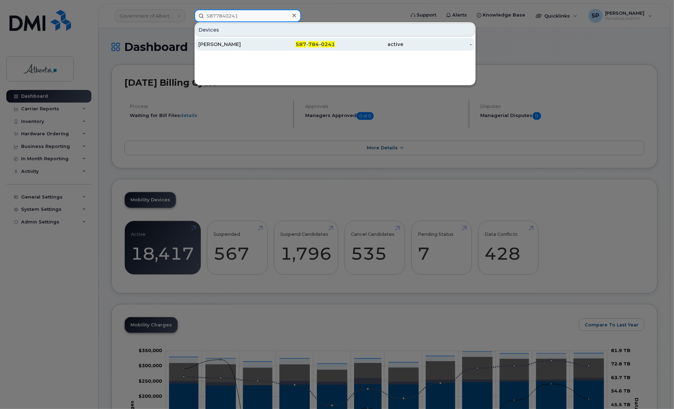
type input "5877840241"
click at [230, 45] on div "[PERSON_NAME]" at bounding box center [232, 44] width 69 height 7
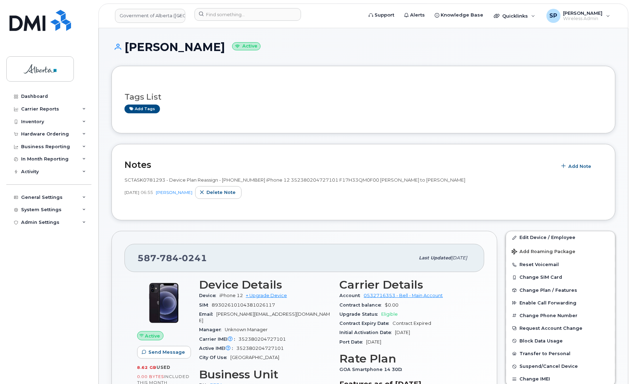
click at [41, 257] on div "Dashboard Carrier Reports Monthly Billing Data Daily Data Pooling Data Behavior…" at bounding box center [49, 231] width 87 height 283
drag, startPoint x: 213, startPoint y: 256, endPoint x: 114, endPoint y: 251, distance: 98.9
click at [114, 251] on div "587 784 0241 Last updated Jul 25, 2025 Active Send Message 8.62 GB  used 0.00 B…" at bounding box center [304, 352] width 386 height 243
copy span "587 784 0241"
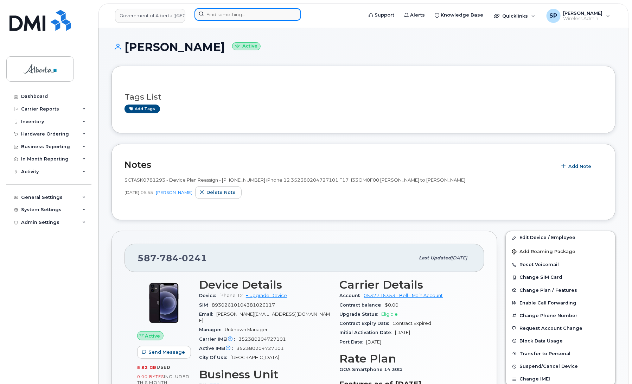
click at [210, 16] on input at bounding box center [247, 14] width 107 height 13
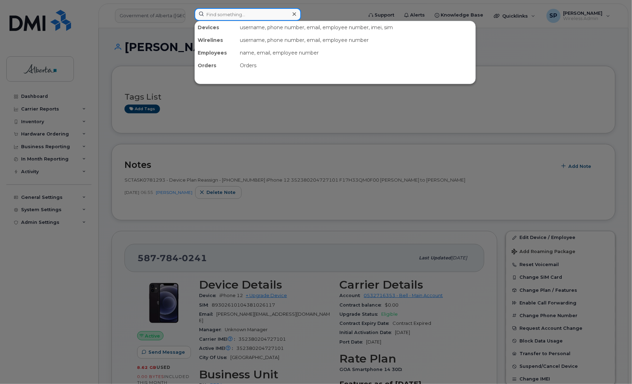
paste input "4035942292"
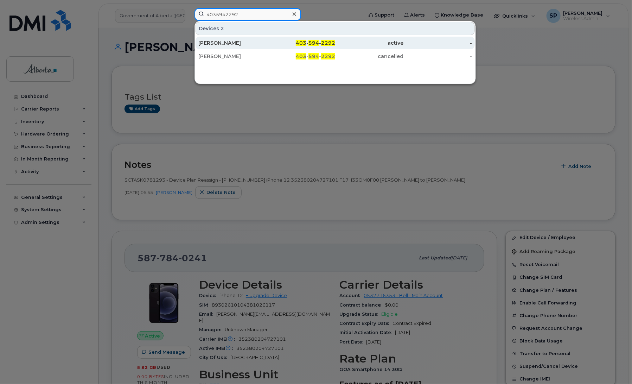
type input "4035942292"
click at [229, 43] on div "Kylynn McLaughlin" at bounding box center [232, 42] width 69 height 7
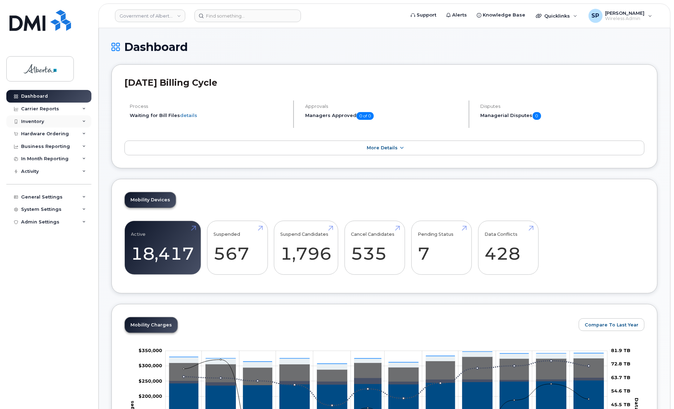
click at [38, 120] on div "Inventory" at bounding box center [32, 122] width 23 height 6
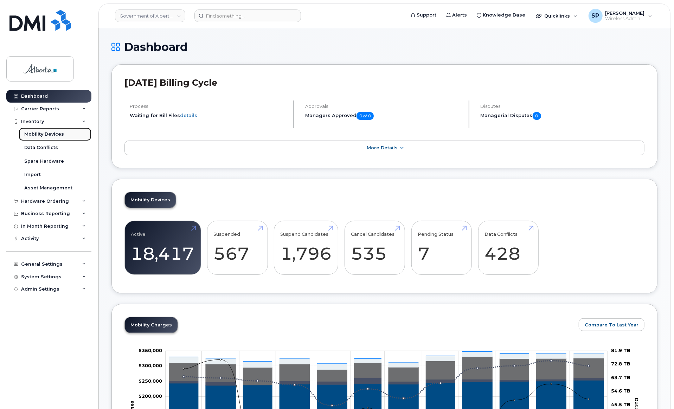
click at [48, 134] on div "Mobility Devices" at bounding box center [44, 134] width 40 height 6
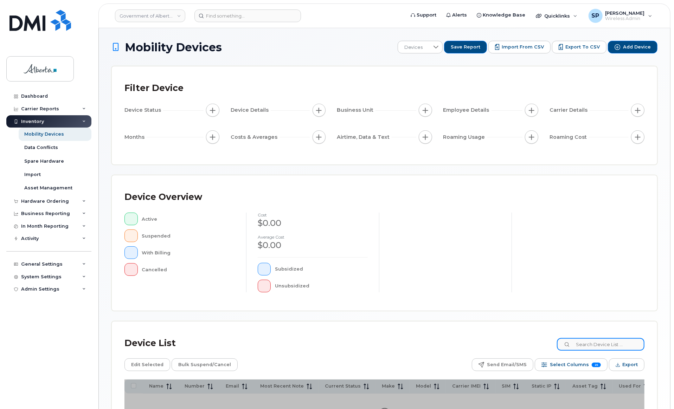
click at [589, 348] on input at bounding box center [601, 344] width 88 height 13
paste input "5877840241"
type input "5877840241"
click at [591, 264] on div at bounding box center [578, 253] width 133 height 80
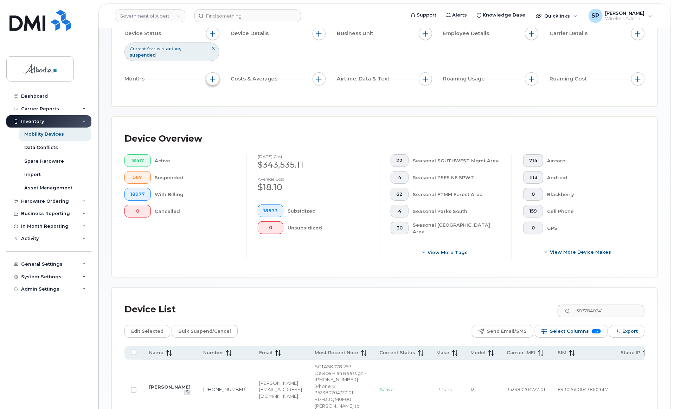
click at [210, 76] on span "button" at bounding box center [213, 79] width 6 height 6
click at [229, 96] on label "Billing Cycle" at bounding box center [236, 94] width 31 height 7
click at [218, 96] on input "Billing Cycle" at bounding box center [215, 95] width 6 height 6
checkbox input "true"
click at [234, 124] on span at bounding box center [230, 124] width 15 height 13
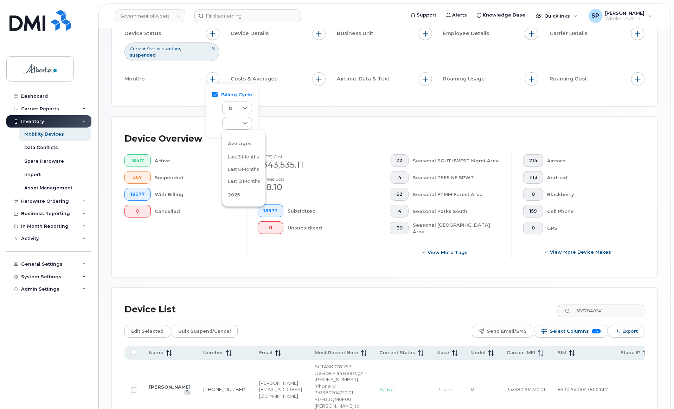
drag, startPoint x: 273, startPoint y: 136, endPoint x: 272, endPoint y: 142, distance: 6.1
click at [265, 142] on div "Averages Last 3 months Last 6 months Last 12 months 2025 August 2025 July 2025 …" at bounding box center [243, 168] width 43 height 70
drag, startPoint x: 273, startPoint y: 142, endPoint x: 273, endPoint y: 136, distance: 6.0
click at [265, 136] on div "Averages Last 3 months Last 6 months Last 12 months 2025 August 2025 July 2025 …" at bounding box center [243, 168] width 43 height 70
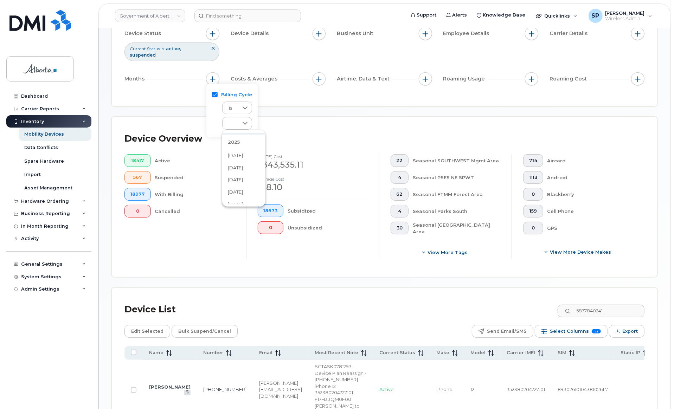
scroll to position [42, 0]
click at [241, 179] on span "July 2025" at bounding box center [235, 178] width 15 height 7
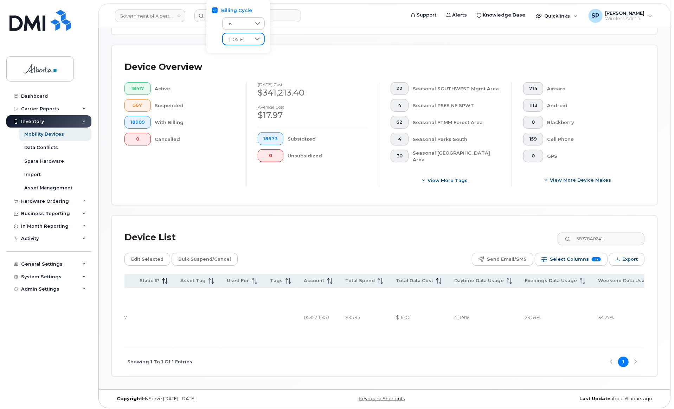
scroll to position [0, 513]
drag, startPoint x: 674, startPoint y: 217, endPoint x: 671, endPoint y: 187, distance: 29.6
click at [671, 187] on body "Government of Alberta (GOA) Support Alerts Knowledge Base Quicklinks Suspend / …" at bounding box center [337, 125] width 674 height 573
click at [334, 189] on div "Device Overview 18417 Active 567 Suspended 18909 With Billing 0 Cancelled July …" at bounding box center [384, 125] width 545 height 160
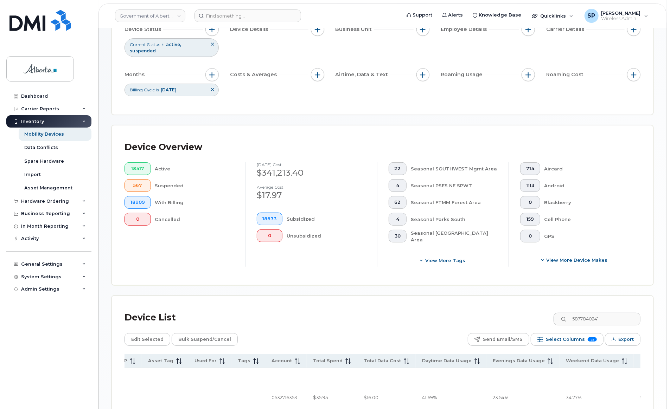
scroll to position [0, 0]
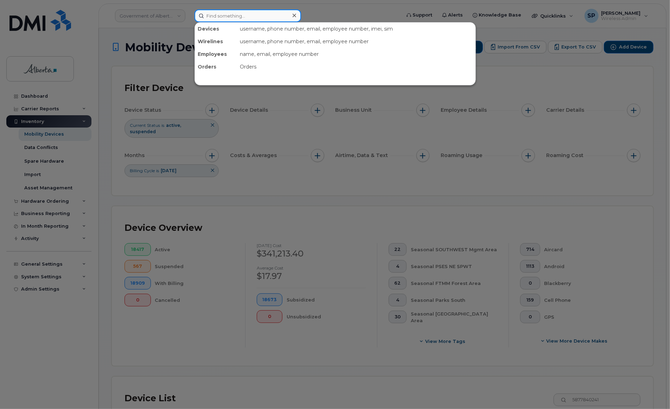
click at [278, 13] on input at bounding box center [247, 15] width 107 height 13
paste input "4035942292"
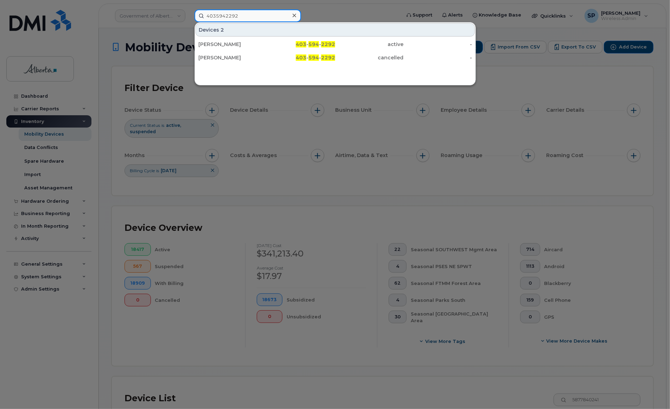
type input "4035942292"
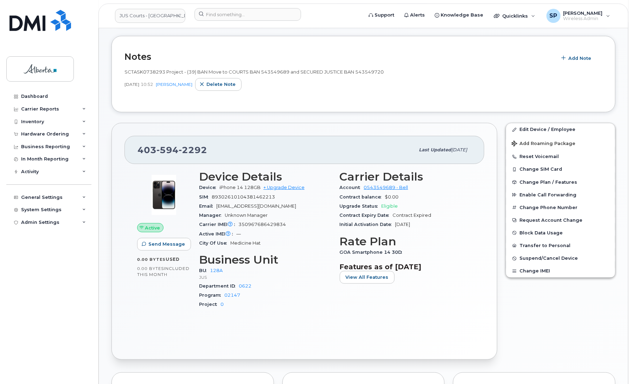
scroll to position [101, 0]
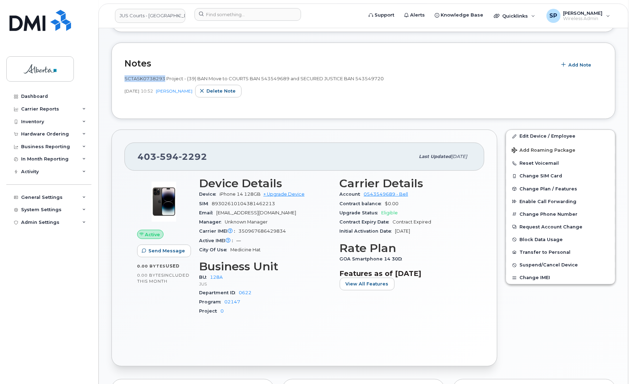
drag, startPoint x: 165, startPoint y: 78, endPoint x: 125, endPoint y: 71, distance: 40.2
click at [125, 71] on div "SCTASK0738293 Project - (39) BAN Move to COURTS BAN 543549689 and SECURED JUSTI…" at bounding box center [363, 88] width 478 height 35
copy span "SCTASK0738293"
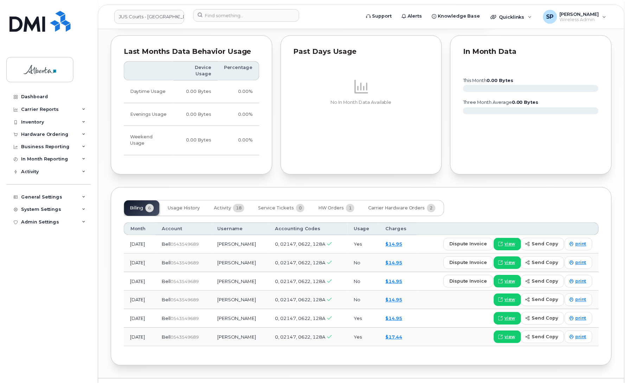
scroll to position [453, 0]
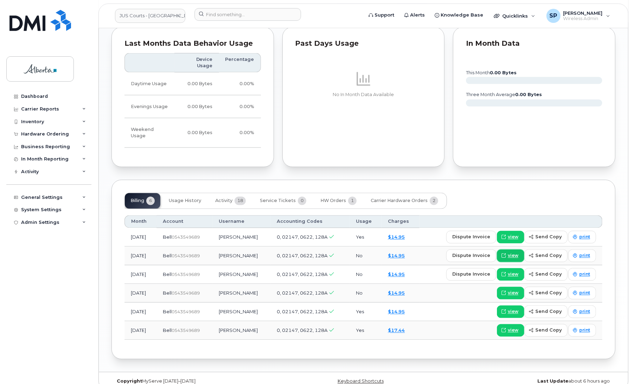
click at [512, 252] on span "view" at bounding box center [513, 255] width 11 height 6
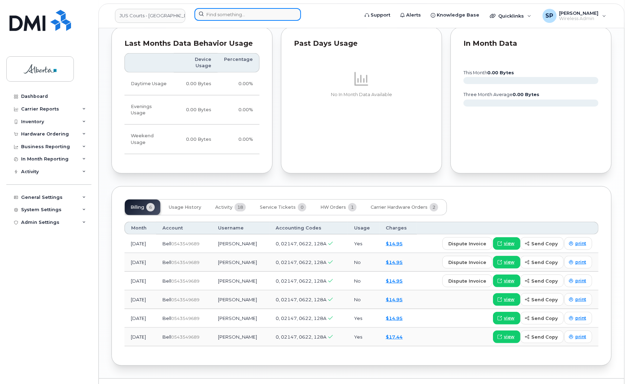
click at [249, 13] on input at bounding box center [247, 14] width 107 height 13
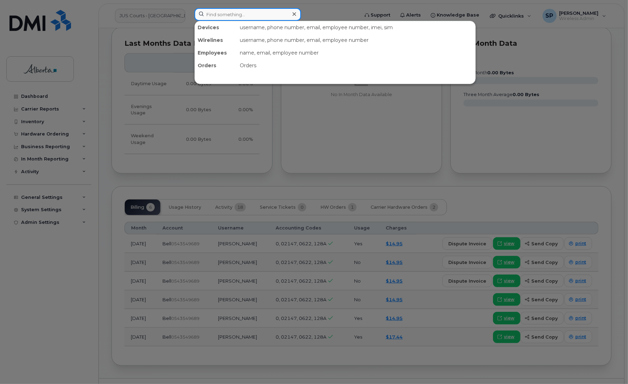
paste input "5873418378"
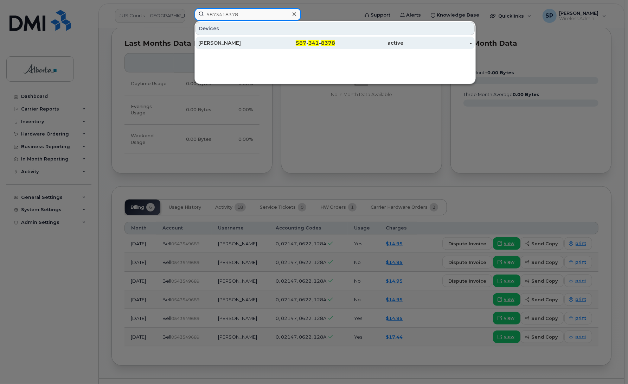
type input "5873418378"
click at [222, 45] on div "Carla Legare" at bounding box center [232, 42] width 69 height 7
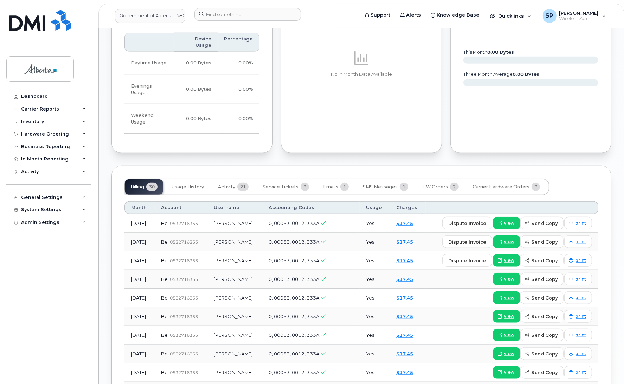
scroll to position [441, 0]
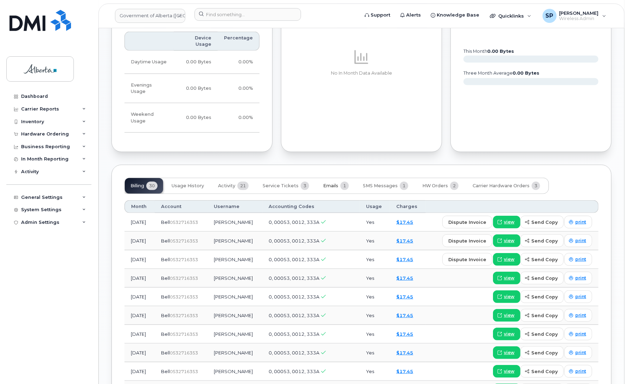
click at [332, 183] on span "Emails" at bounding box center [330, 186] width 15 height 6
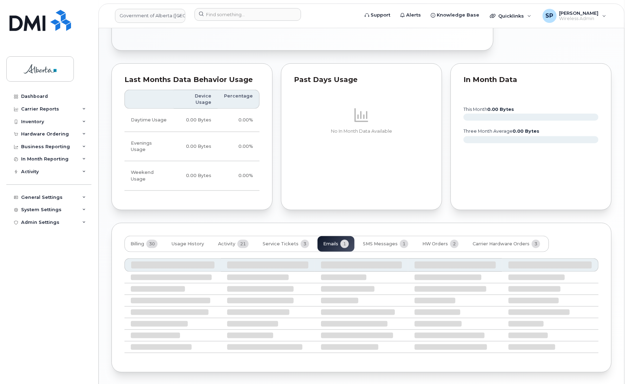
scroll to position [313, 0]
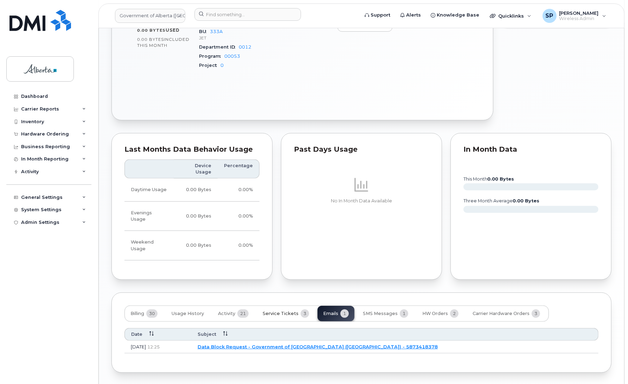
click at [275, 310] on span "Service Tickets" at bounding box center [281, 313] width 36 height 6
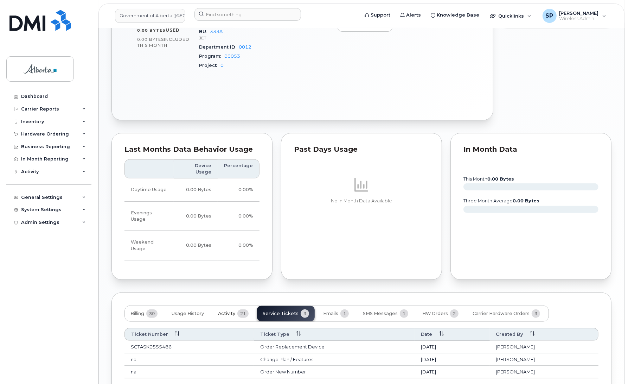
click at [235, 310] on span "Activity" at bounding box center [226, 313] width 17 height 6
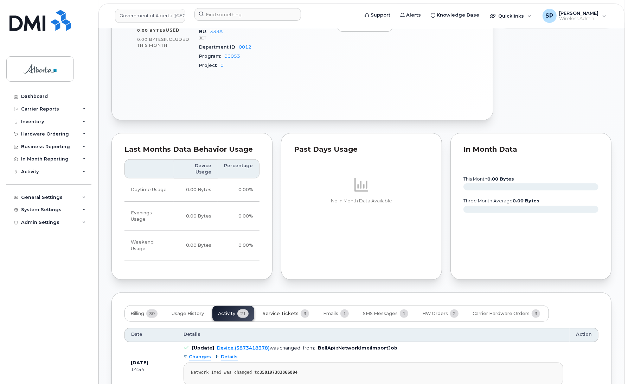
click at [285, 310] on span "Service Tickets" at bounding box center [281, 313] width 36 height 6
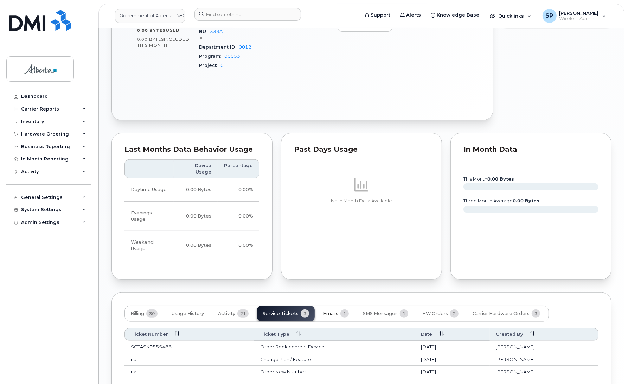
click at [333, 310] on span "Emails" at bounding box center [330, 313] width 15 height 6
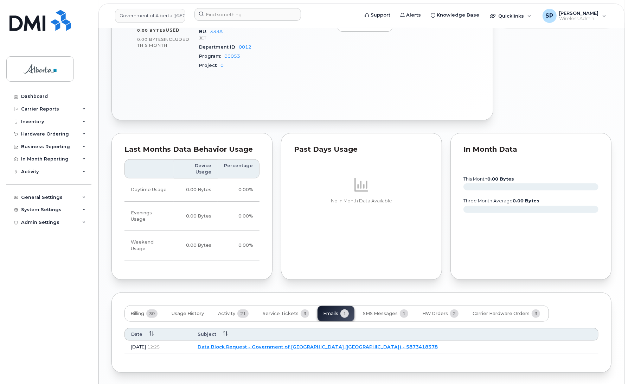
click at [300, 344] on link "Data Block Request - Government of Alberta (GOA) - 5873418378" at bounding box center [318, 347] width 240 height 6
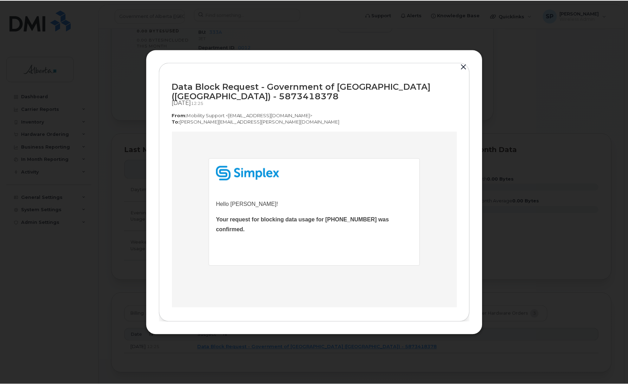
scroll to position [0, 0]
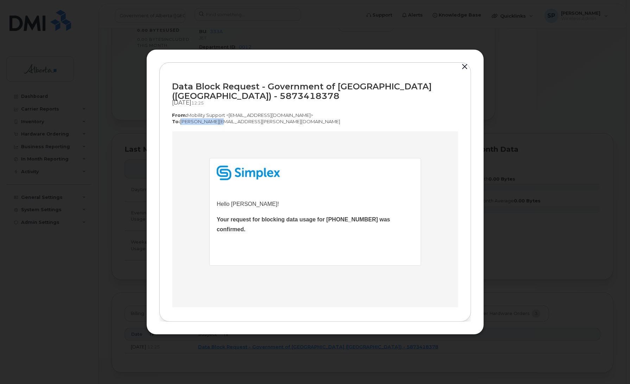
drag, startPoint x: 212, startPoint y: 120, endPoint x: 179, endPoint y: 123, distance: 33.5
click at [179, 123] on p "To:  laura.kertcher@gov.ab.ca" at bounding box center [314, 121] width 285 height 7
copy p "laura.kertcher"
click at [465, 66] on button "button" at bounding box center [465, 67] width 11 height 10
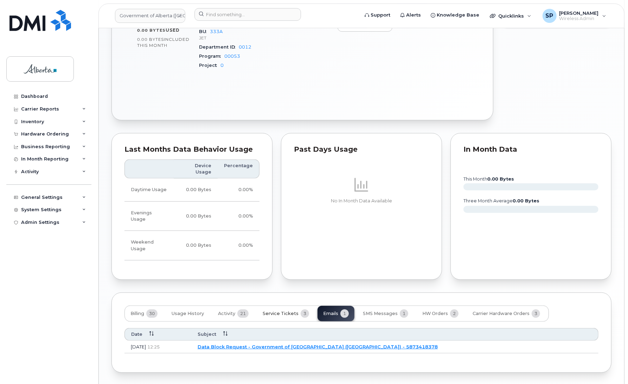
click at [277, 310] on span "Service Tickets" at bounding box center [281, 313] width 36 height 6
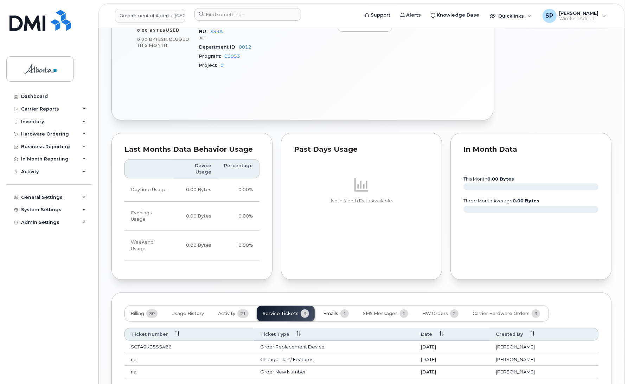
click at [333, 310] on span "Emails" at bounding box center [330, 313] width 15 height 6
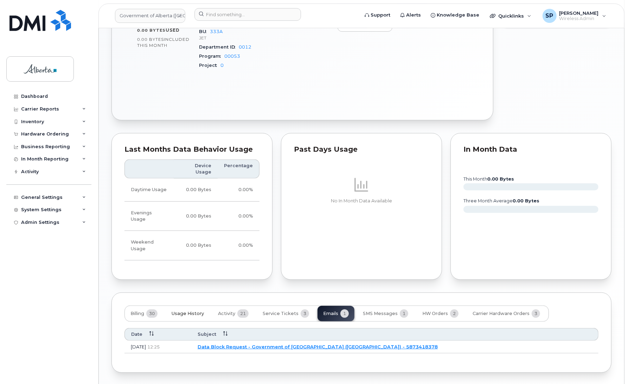
click at [194, 310] on span "Usage History" at bounding box center [188, 313] width 32 height 6
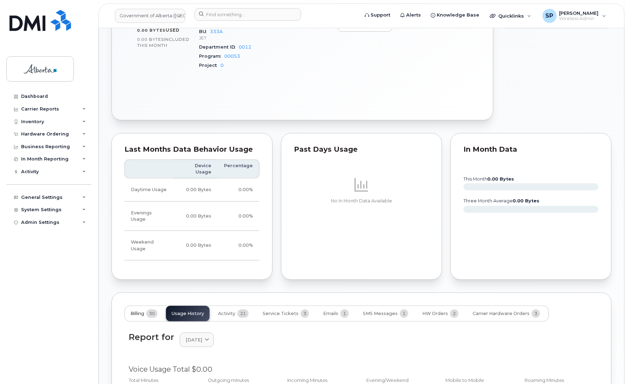
click at [142, 310] on span "Billing" at bounding box center [137, 313] width 14 height 6
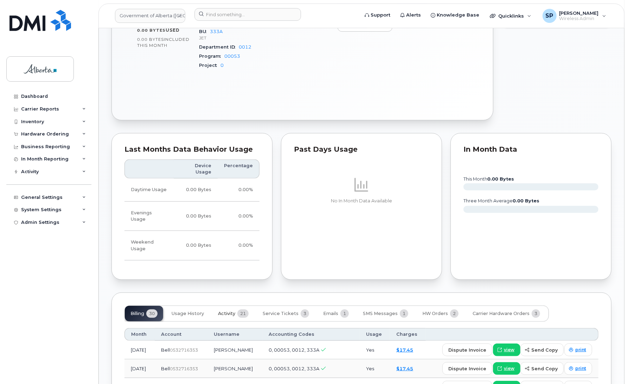
click at [226, 306] on button "Activity 21" at bounding box center [233, 313] width 42 height 15
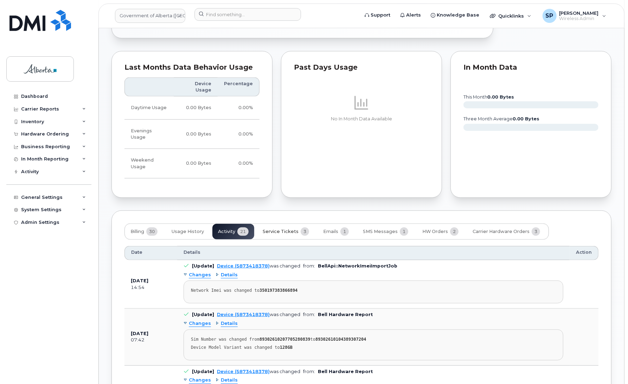
scroll to position [409, 0]
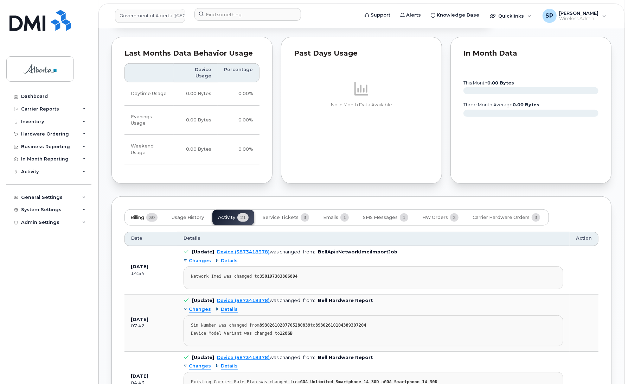
click at [140, 214] on span "Billing" at bounding box center [137, 217] width 14 height 6
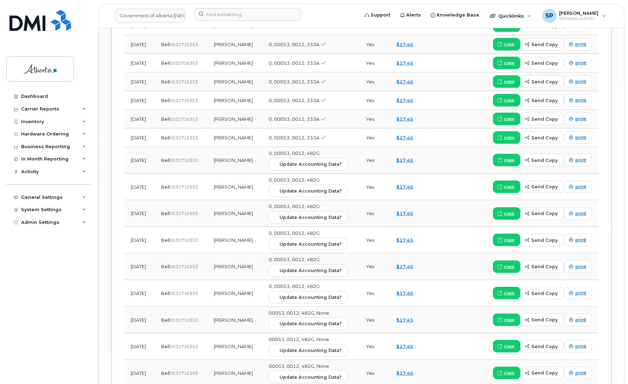
scroll to position [866, 0]
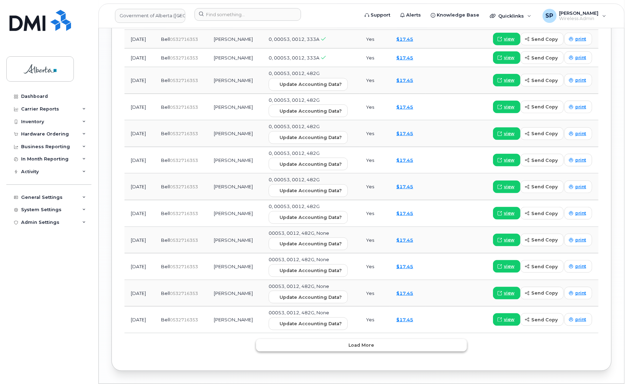
click at [364, 341] on span "Load more" at bounding box center [362, 344] width 26 height 7
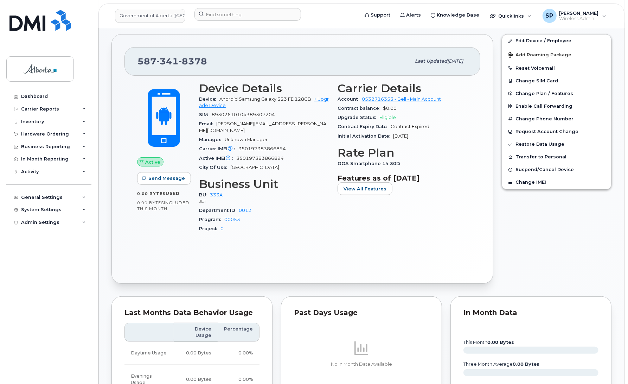
scroll to position [0, 0]
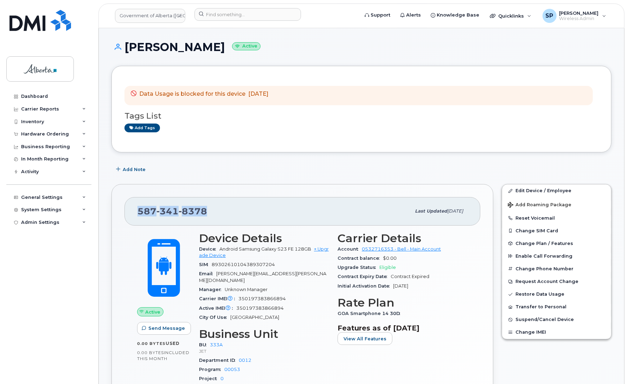
drag, startPoint x: 207, startPoint y: 211, endPoint x: 132, endPoint y: 214, distance: 75.3
click at [132, 214] on div "587 341 8378 Last updated Jul 25, 2025" at bounding box center [302, 211] width 356 height 28
copy span "587 341 8378"
click at [41, 257] on div "Dashboard Carrier Reports Monthly Billing Data Daily Data Pooling Data Behavior…" at bounding box center [49, 231] width 87 height 283
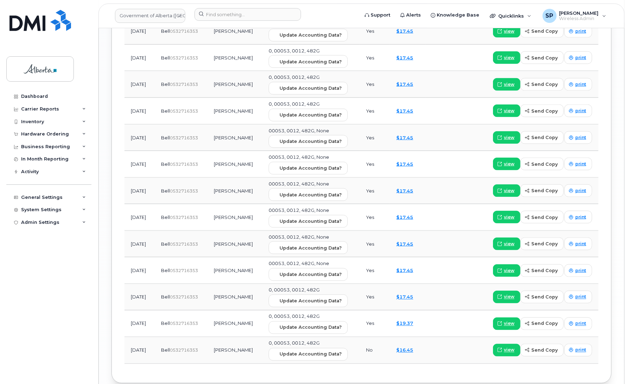
scroll to position [980, 0]
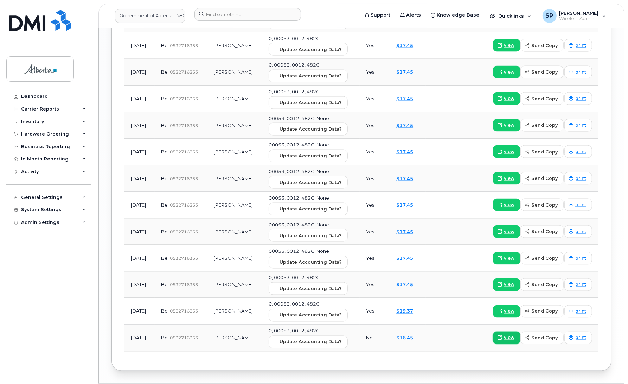
click at [507, 334] on span "view" at bounding box center [509, 337] width 11 height 6
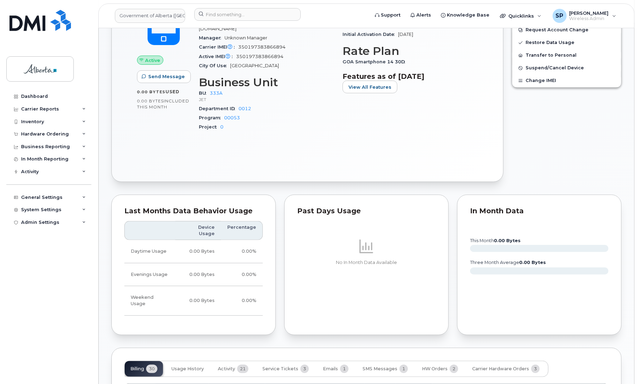
scroll to position [0, 0]
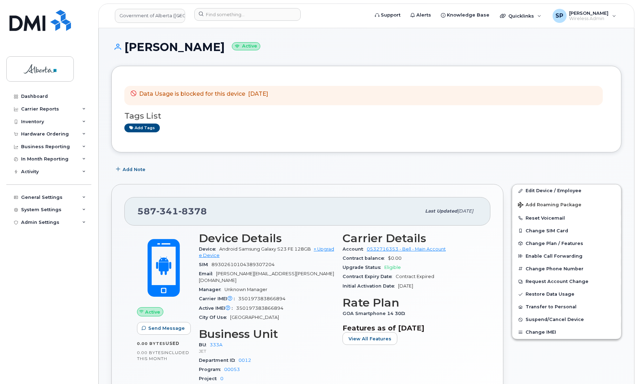
click at [208, 214] on div "587 341 8378" at bounding box center [279, 211] width 284 height 15
click at [234, 11] on input at bounding box center [247, 14] width 107 height 13
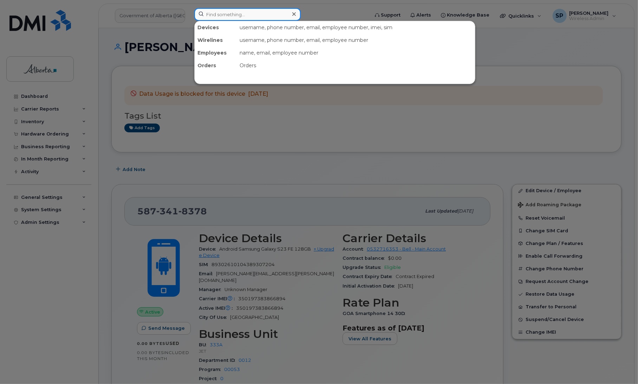
paste input "5877775980"
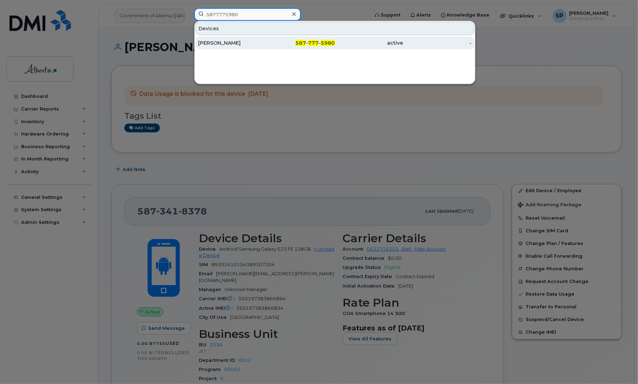
type input "5877775980"
click at [232, 43] on div "[PERSON_NAME]" at bounding box center [232, 42] width 69 height 7
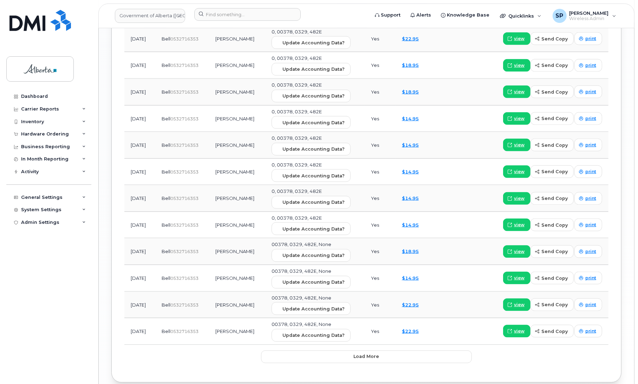
scroll to position [943, 0]
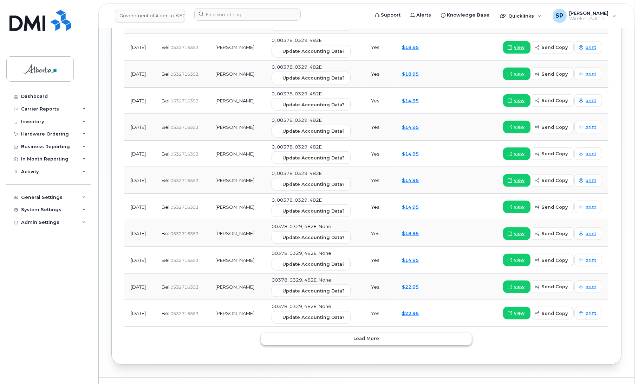
click at [373, 335] on span "Load more" at bounding box center [367, 338] width 26 height 7
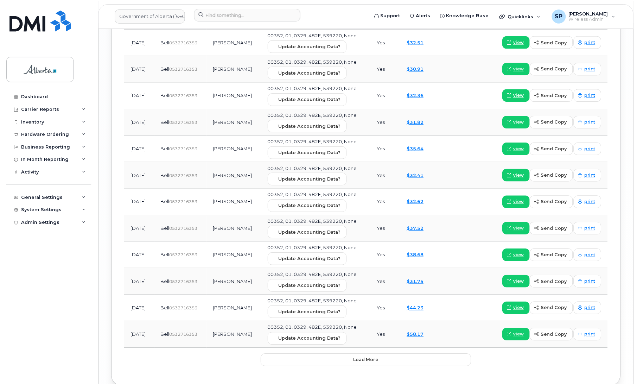
scroll to position [1609, 0]
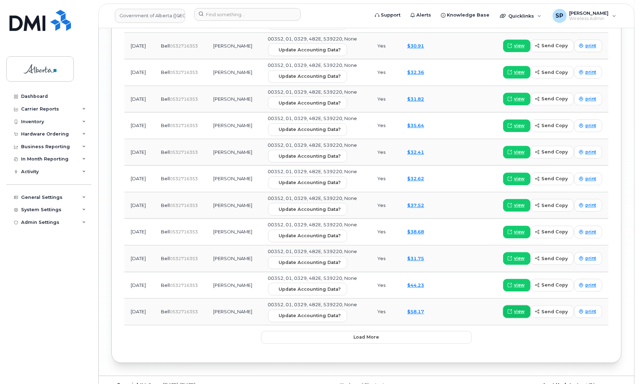
click at [520, 308] on span "view" at bounding box center [519, 311] width 11 height 6
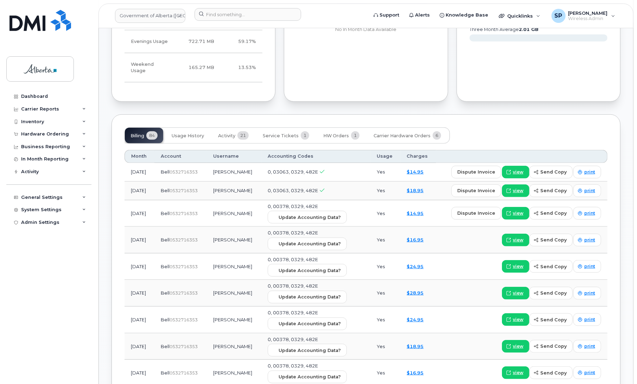
scroll to position [461, 0]
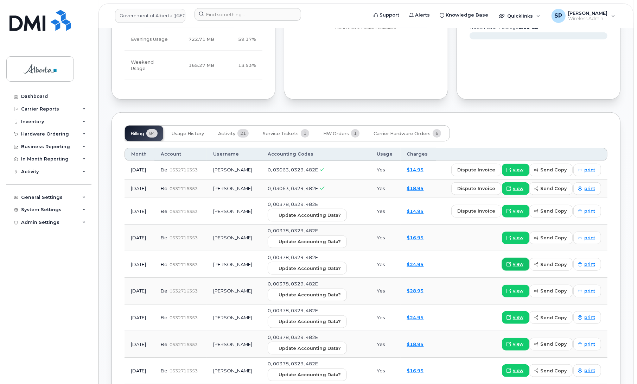
click at [514, 261] on span "view" at bounding box center [518, 264] width 11 height 6
